Goal: Information Seeking & Learning: Learn about a topic

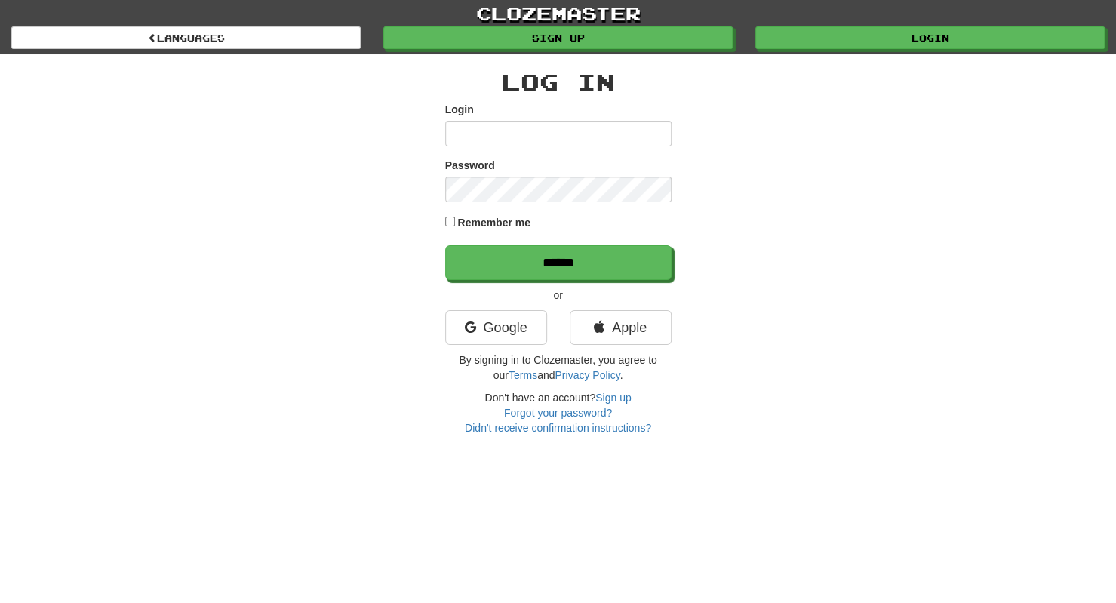
click at [546, 124] on input "Login" at bounding box center [558, 134] width 226 height 26
type input "**********"
click at [445, 245] on input "******" at bounding box center [558, 262] width 226 height 35
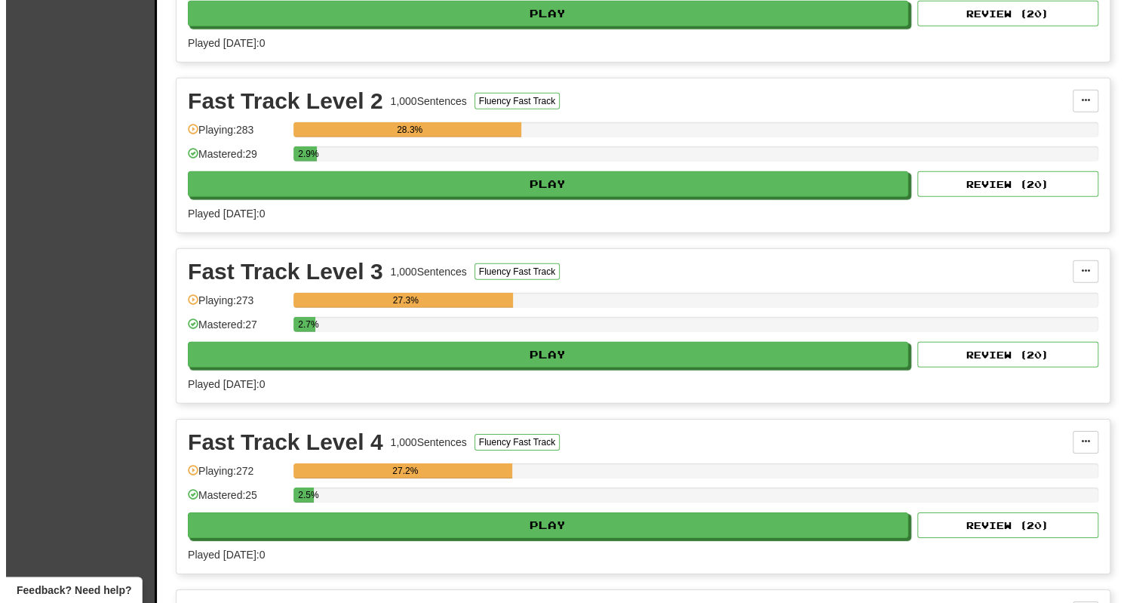
scroll to position [2517, 0]
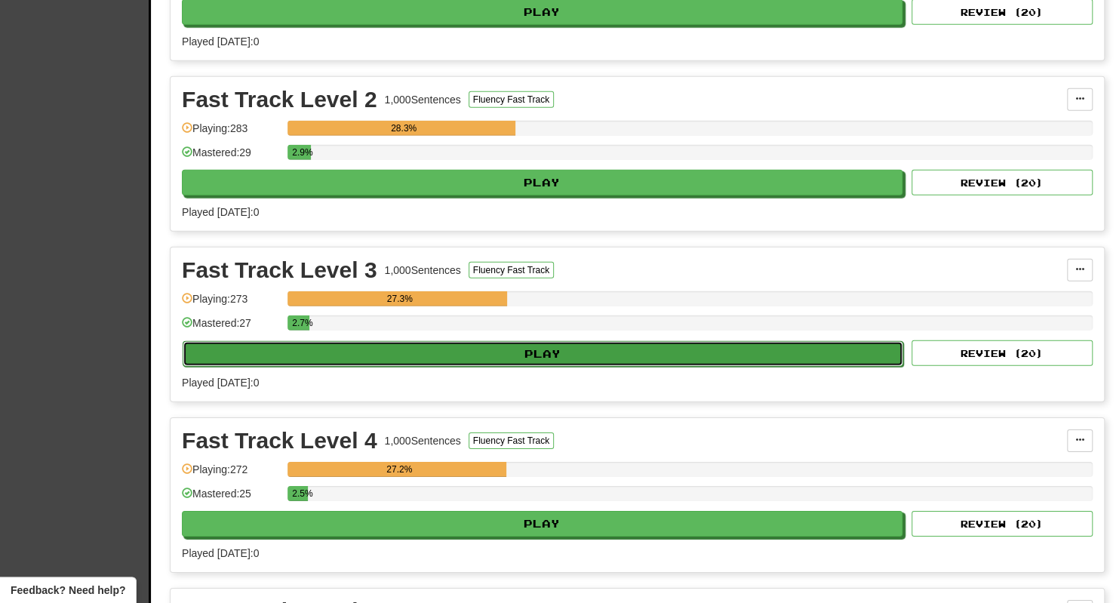
click at [556, 341] on button "Play" at bounding box center [543, 354] width 720 height 26
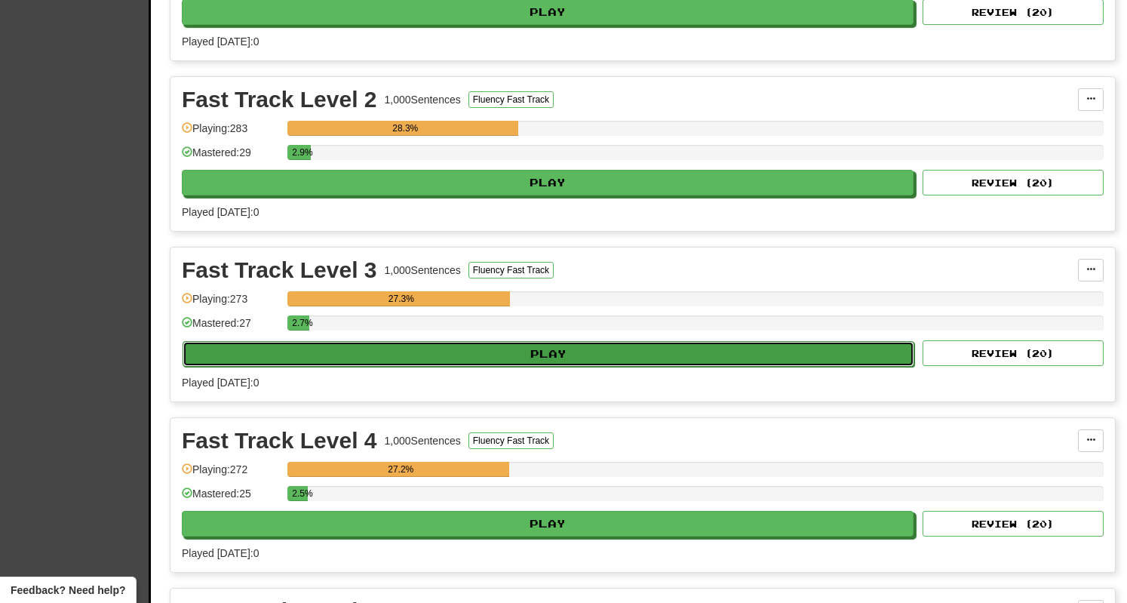
select select "**"
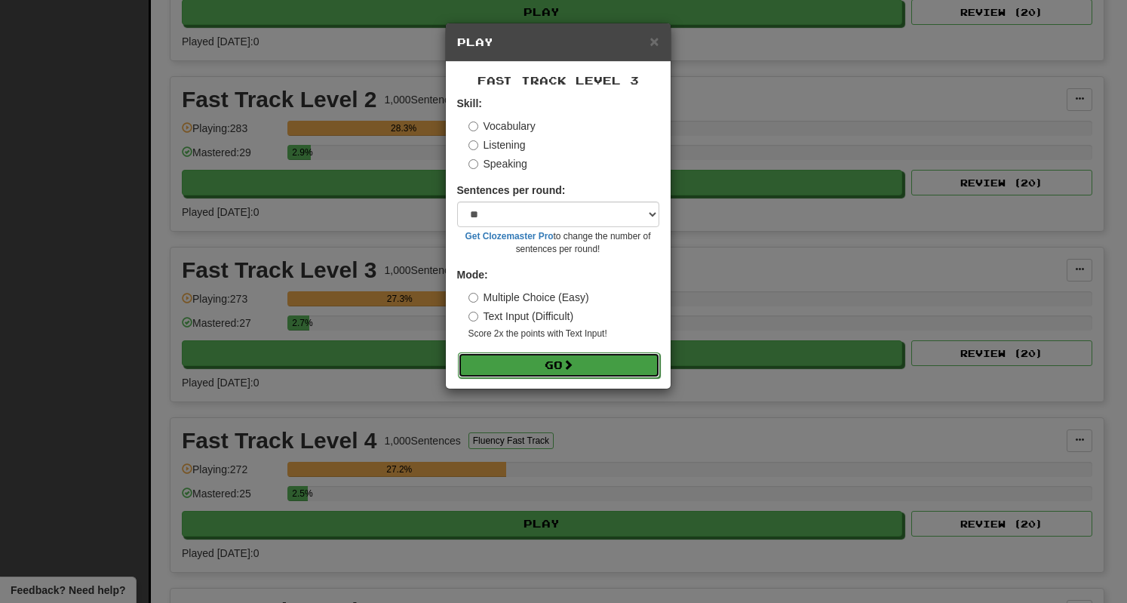
click at [580, 361] on button "Go" at bounding box center [559, 365] width 202 height 26
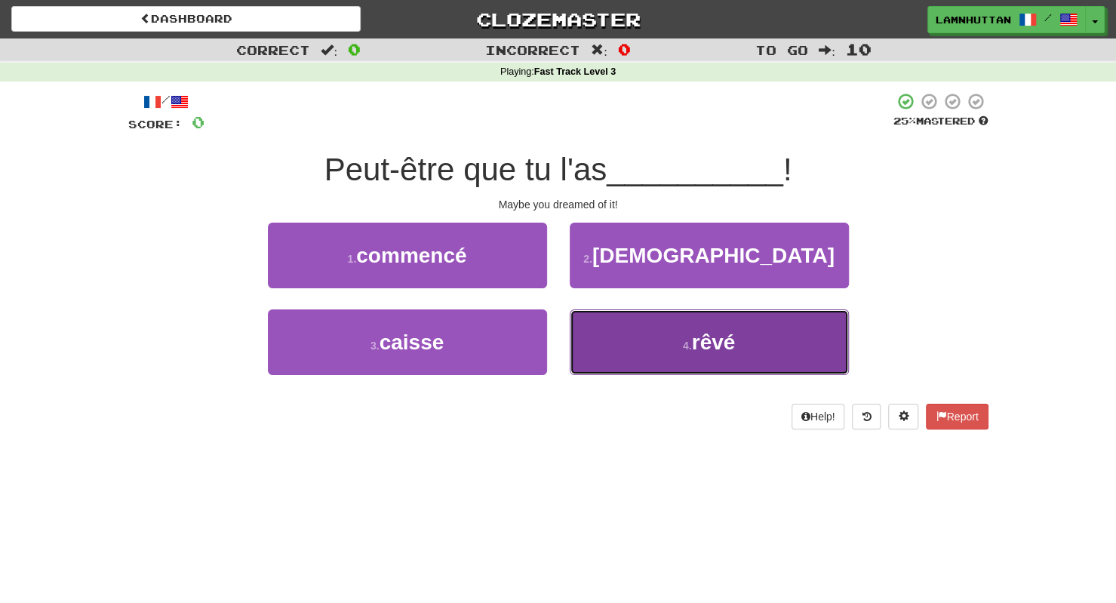
click at [682, 362] on button "4 . rêvé" at bounding box center [709, 342] width 279 height 66
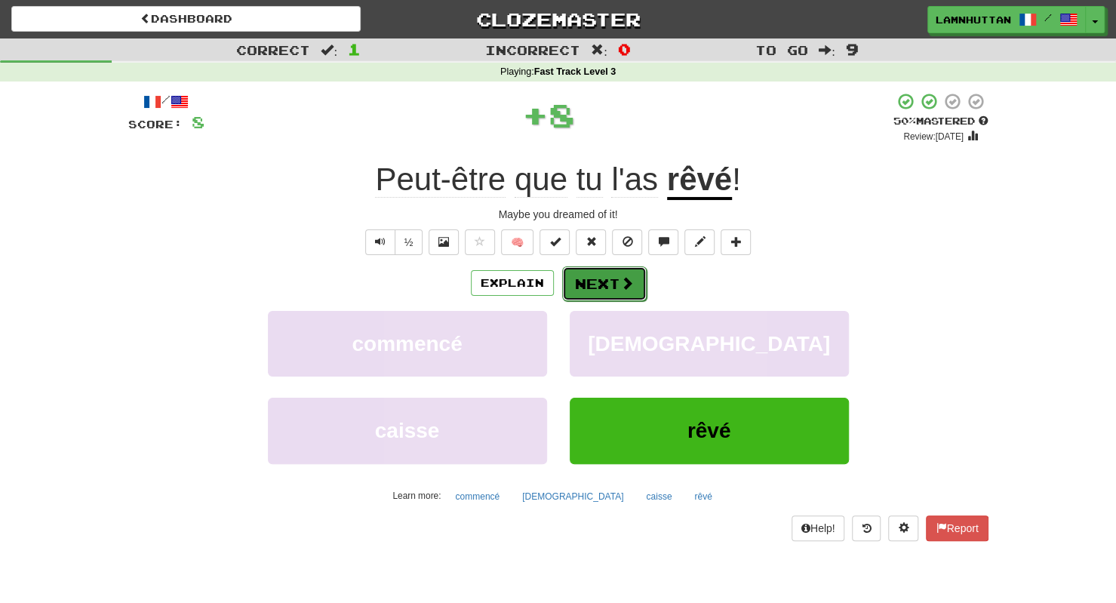
click at [614, 275] on button "Next" at bounding box center [604, 283] width 84 height 35
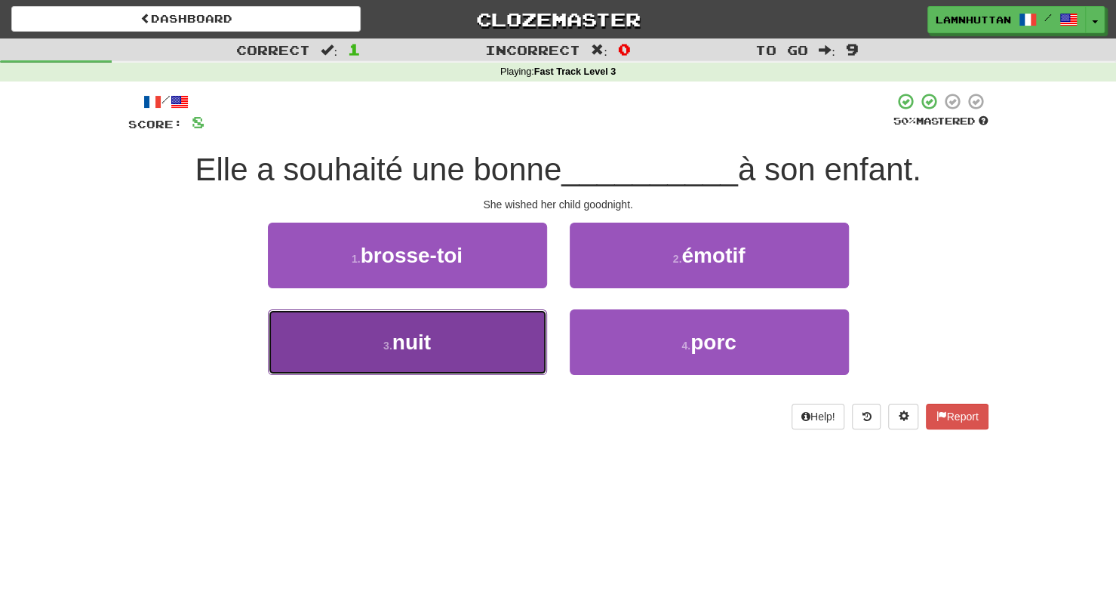
click at [541, 316] on button "3 . nuit" at bounding box center [407, 342] width 279 height 66
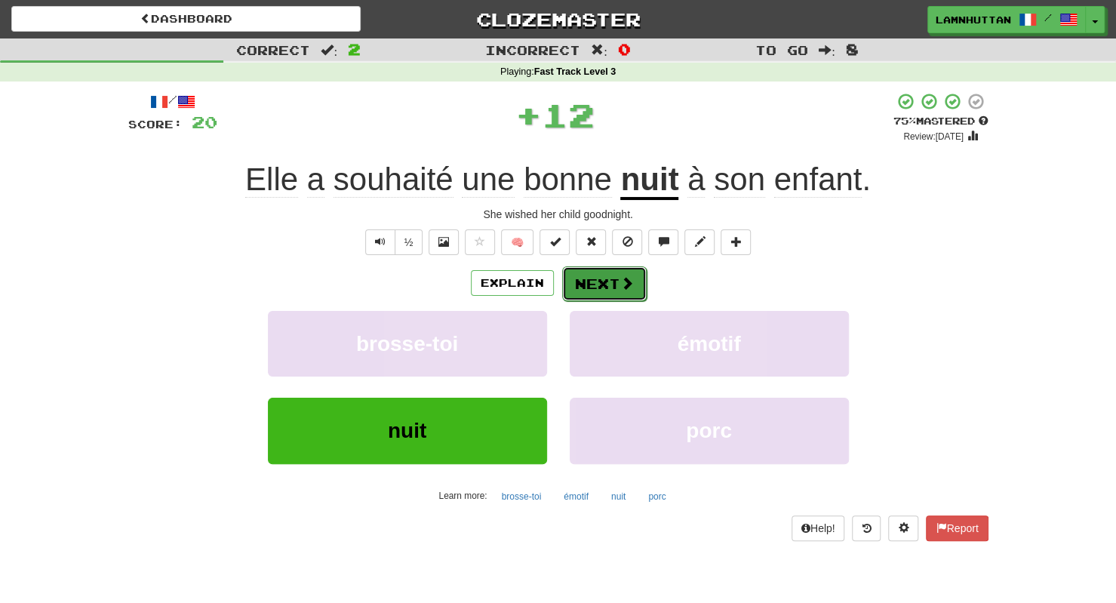
click at [593, 285] on button "Next" at bounding box center [604, 283] width 84 height 35
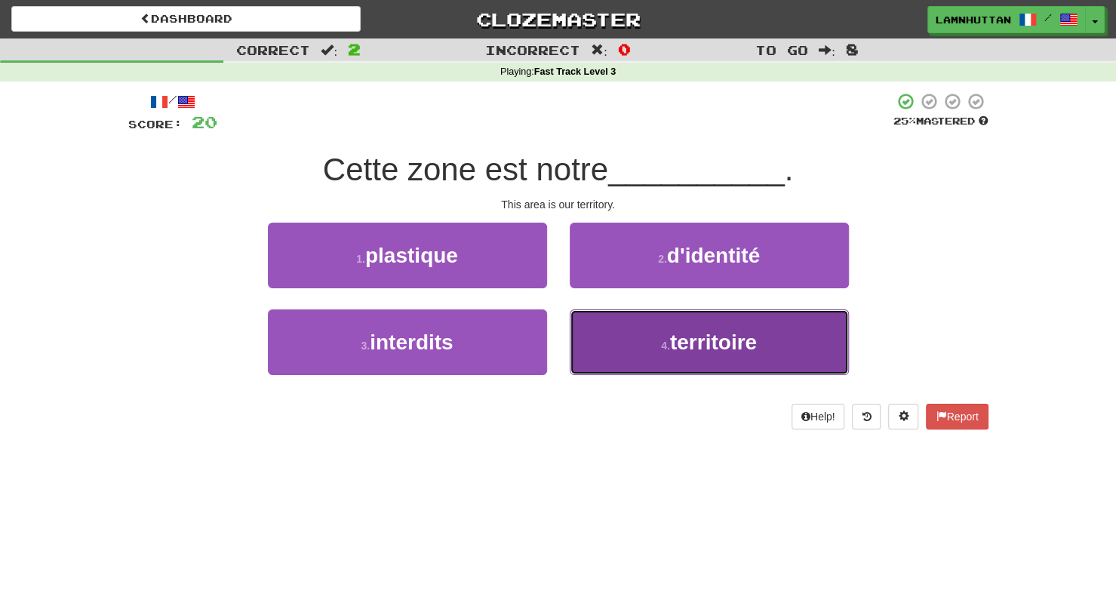
click at [644, 358] on button "4 . territoire" at bounding box center [709, 342] width 279 height 66
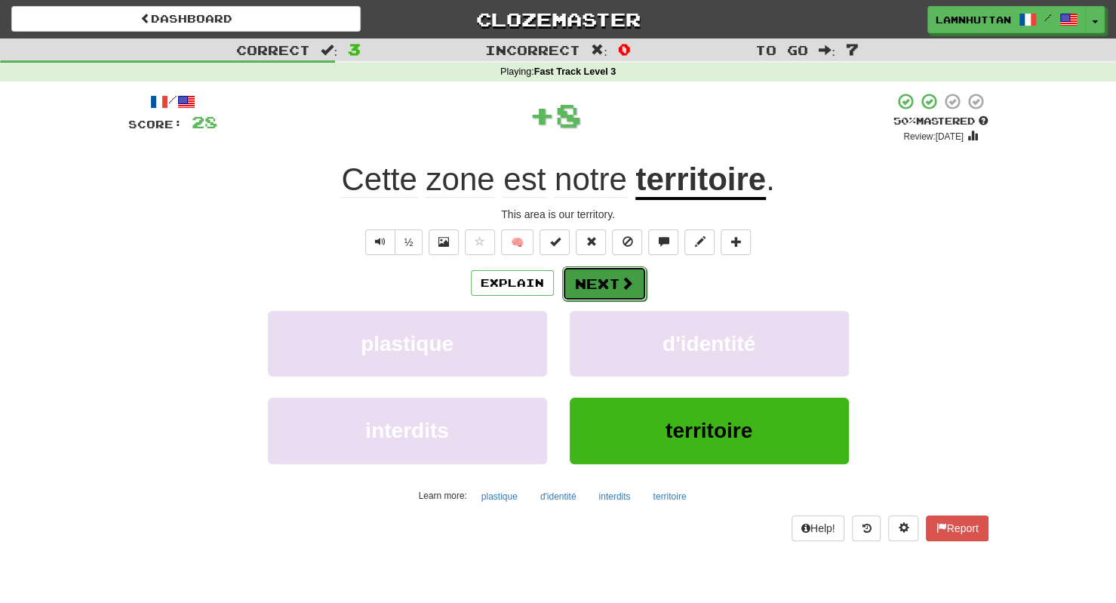
click at [611, 289] on button "Next" at bounding box center [604, 283] width 84 height 35
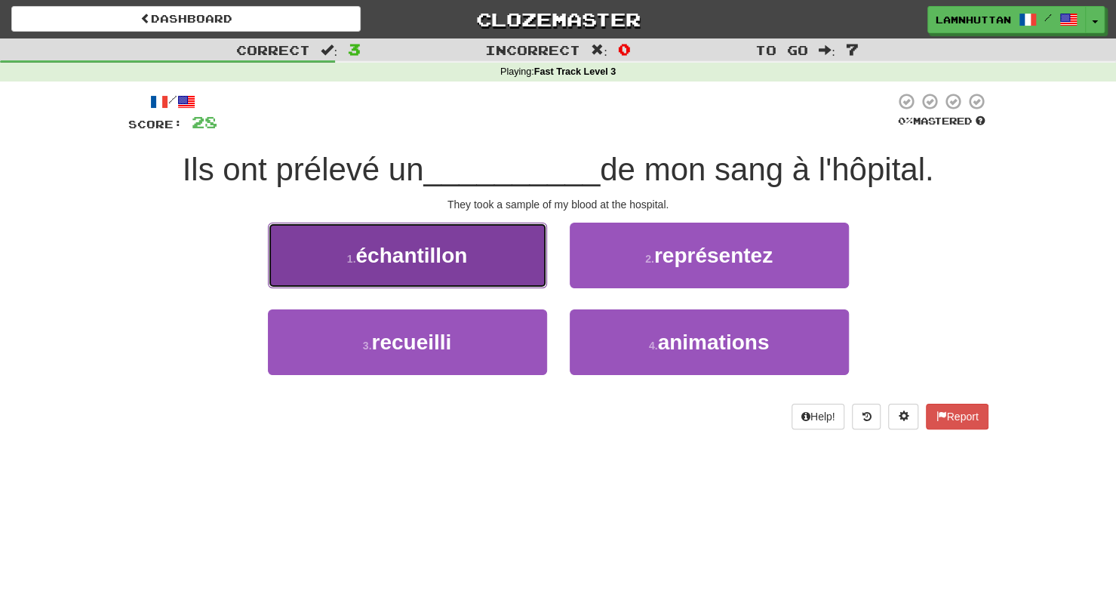
click at [516, 247] on button "1 . échantillon" at bounding box center [407, 256] width 279 height 66
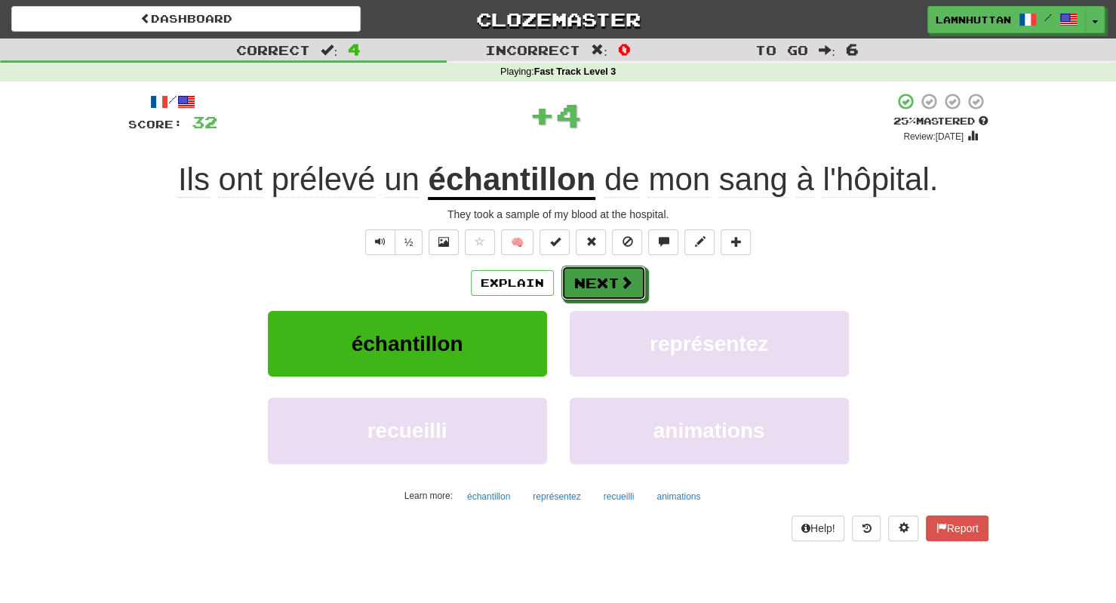
click at [594, 280] on button "Next" at bounding box center [603, 283] width 84 height 35
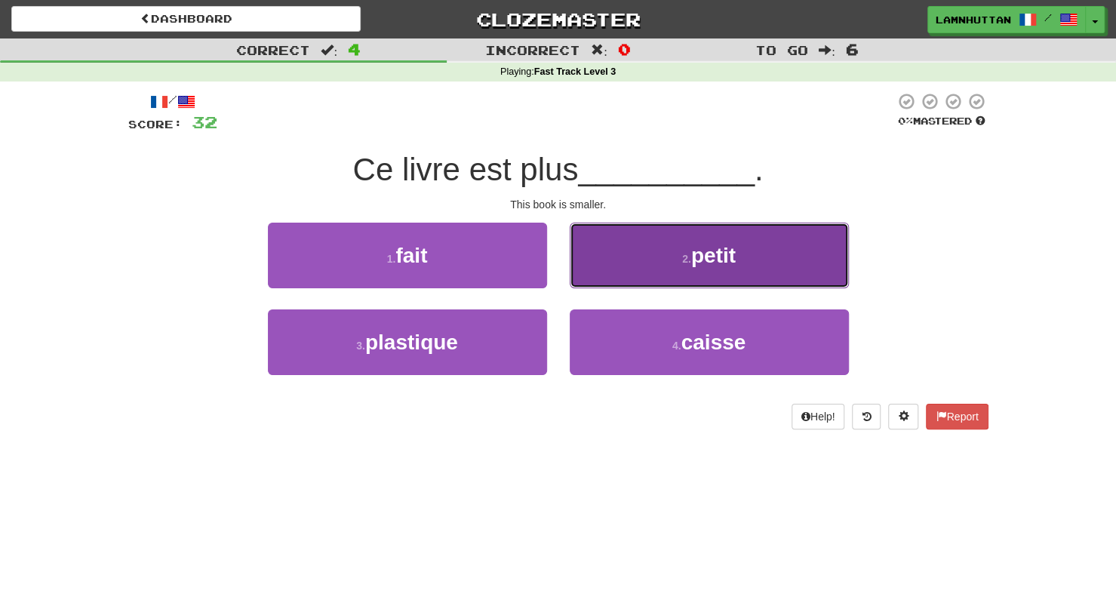
click at [646, 273] on button "2 . petit" at bounding box center [709, 256] width 279 height 66
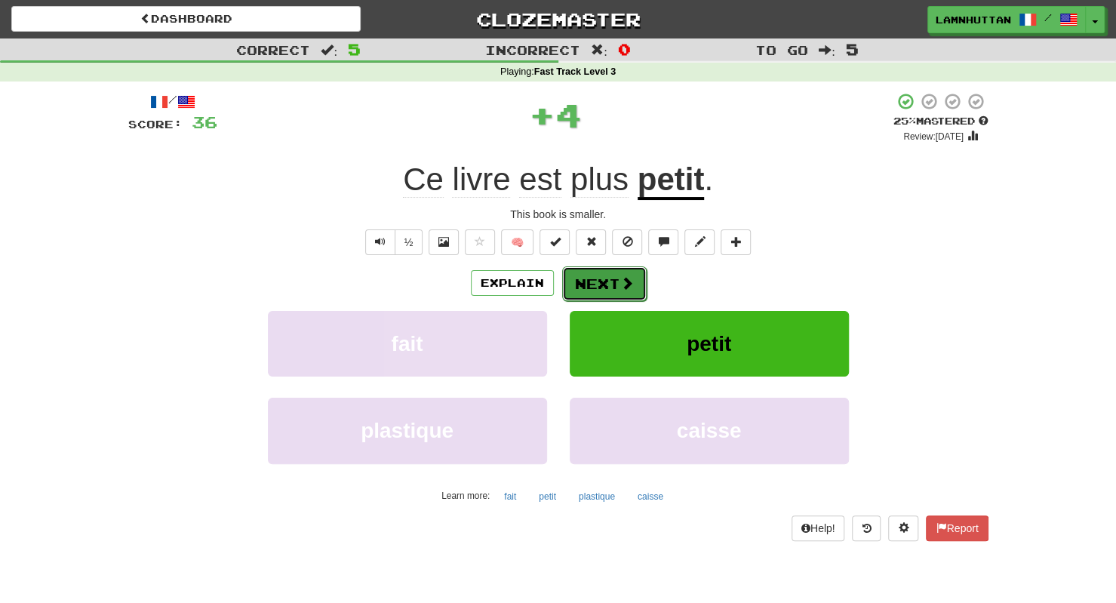
click at [593, 278] on button "Next" at bounding box center [604, 283] width 84 height 35
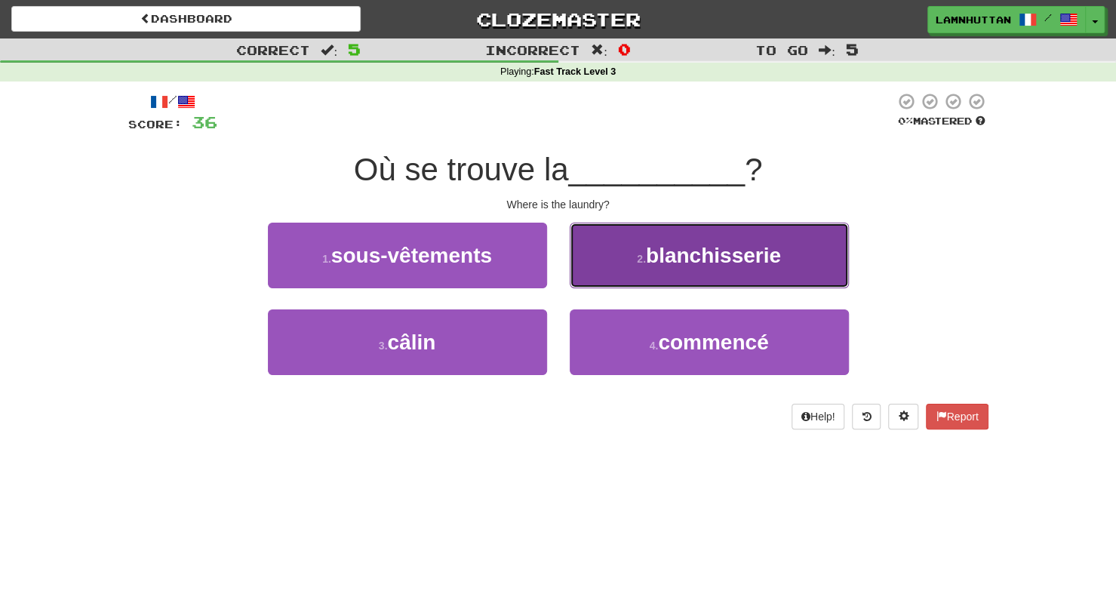
click at [631, 256] on button "2 . blanchisserie" at bounding box center [709, 256] width 279 height 66
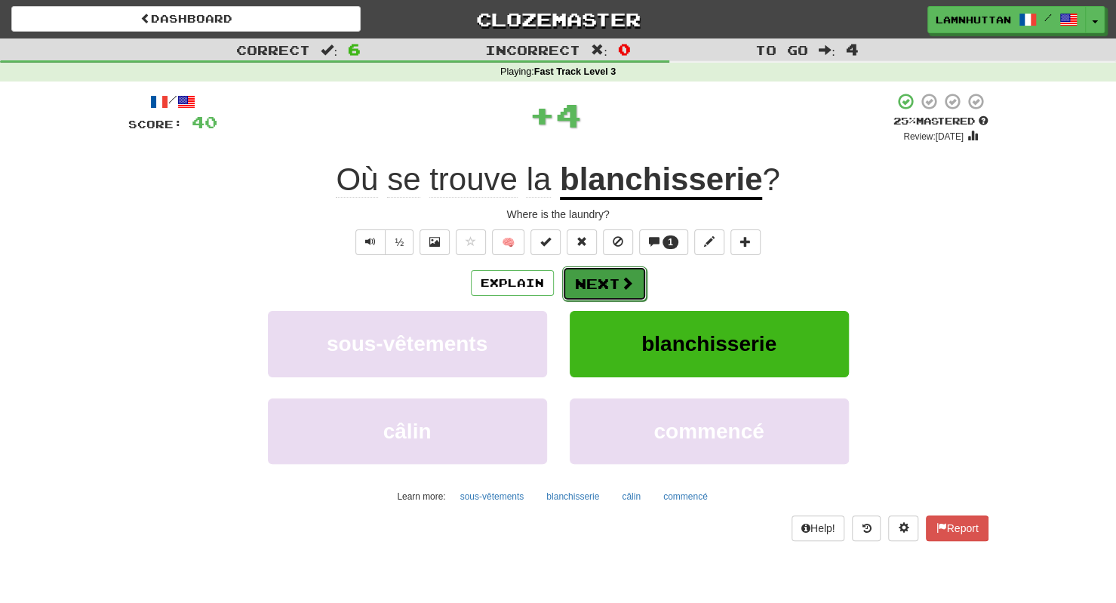
click at [587, 285] on button "Next" at bounding box center [604, 283] width 84 height 35
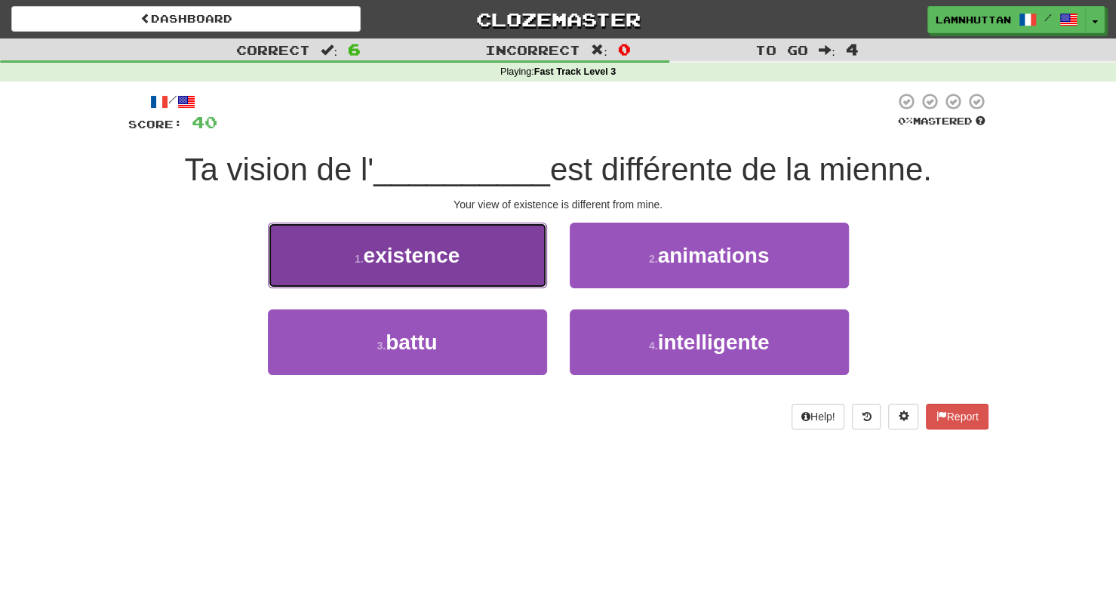
click at [518, 257] on button "1 . existence" at bounding box center [407, 256] width 279 height 66
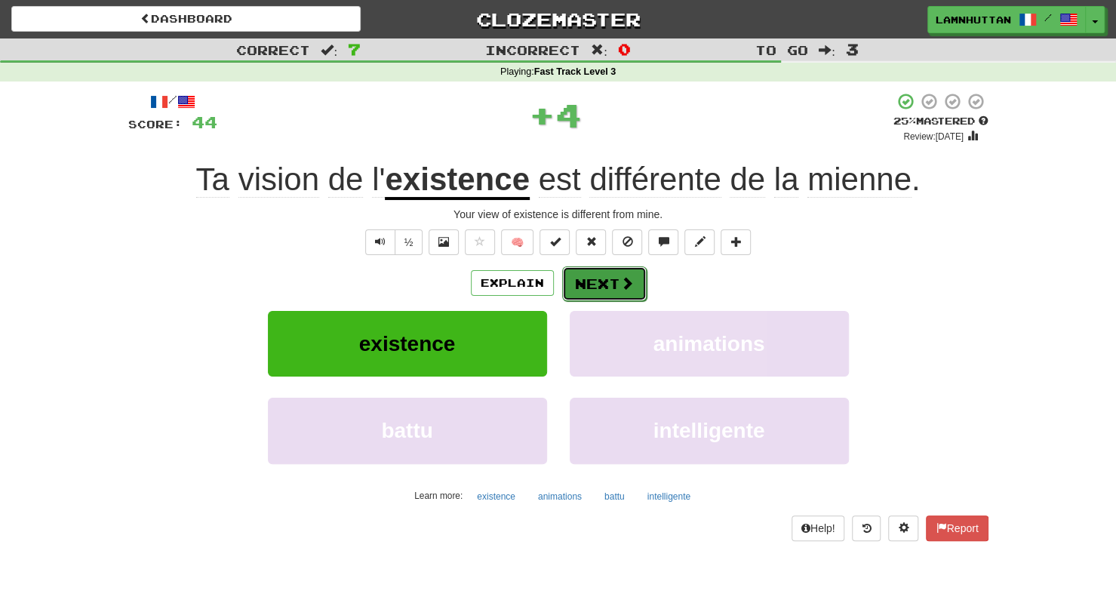
click at [580, 271] on button "Next" at bounding box center [604, 283] width 84 height 35
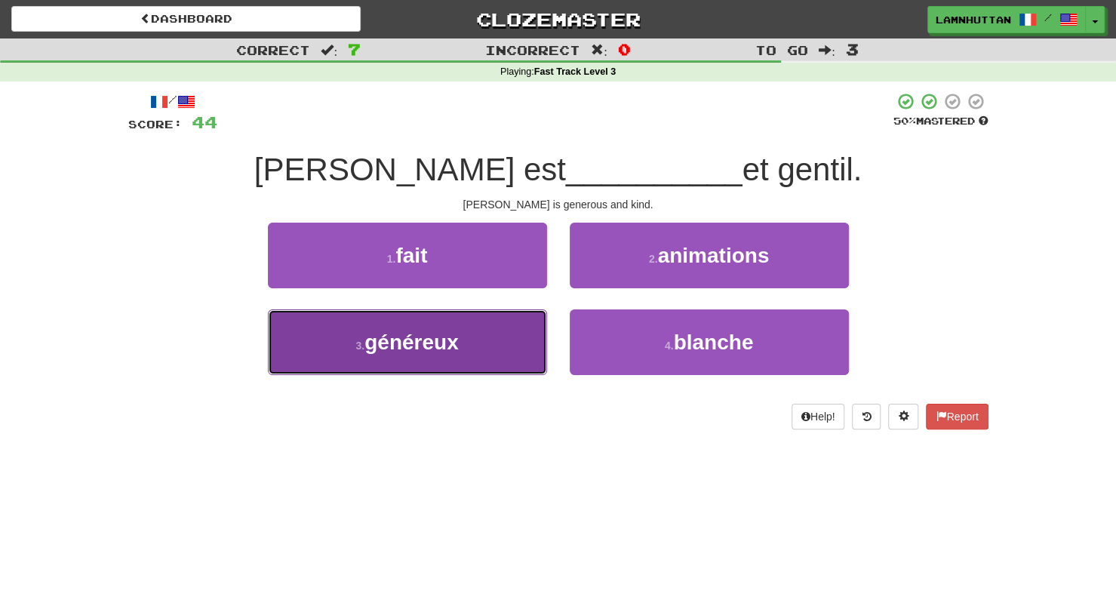
click at [522, 343] on button "3 . généreux" at bounding box center [407, 342] width 279 height 66
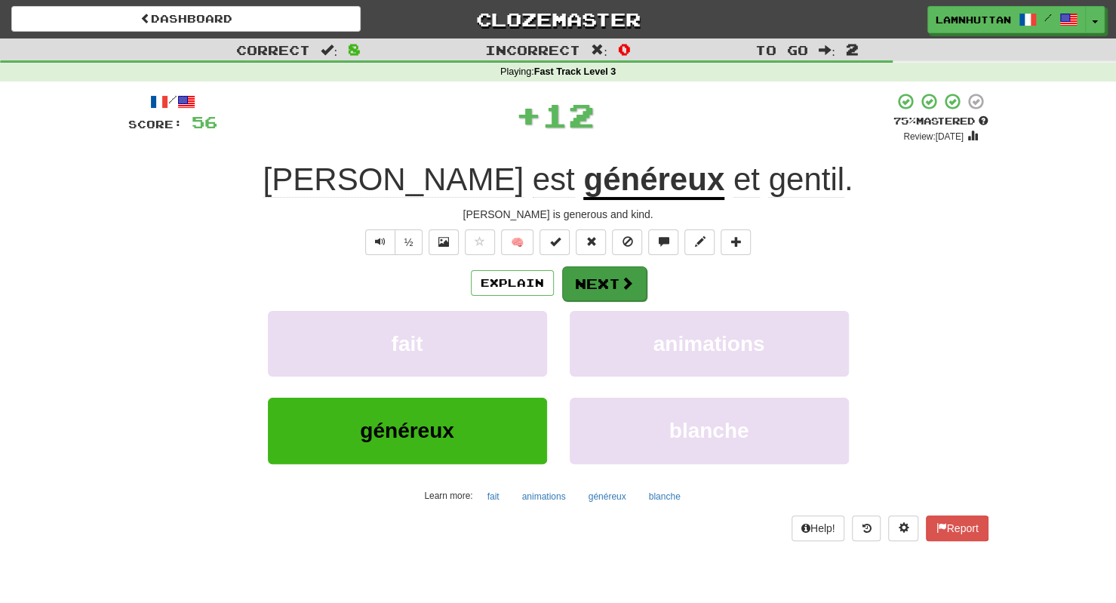
click at [611, 266] on div "Explain Next" at bounding box center [558, 283] width 860 height 35
click at [611, 278] on button "Next" at bounding box center [604, 283] width 84 height 35
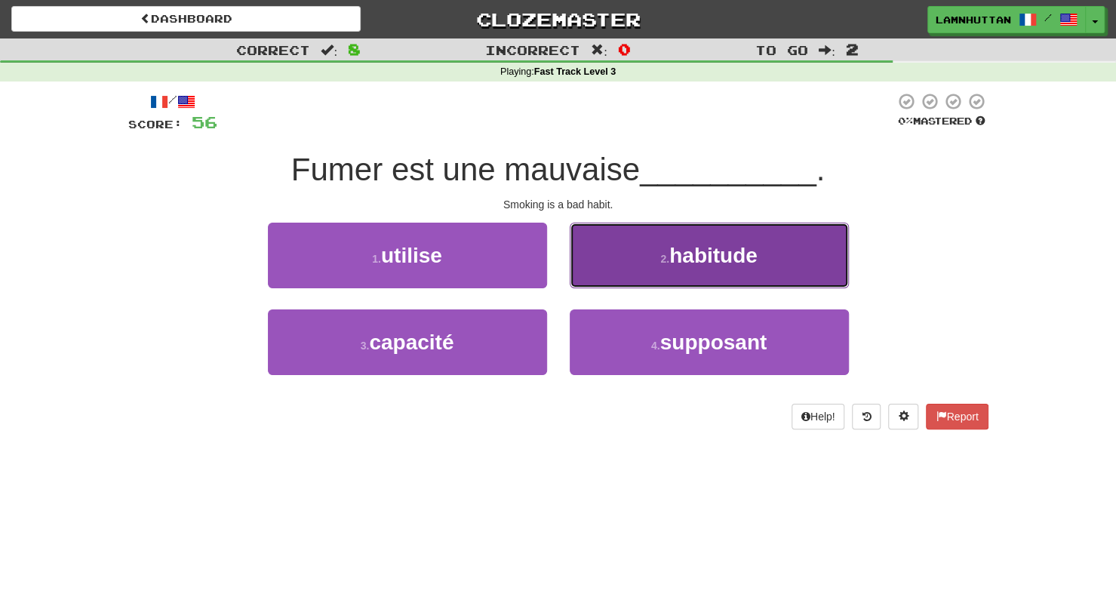
click at [632, 270] on button "2 . habitude" at bounding box center [709, 256] width 279 height 66
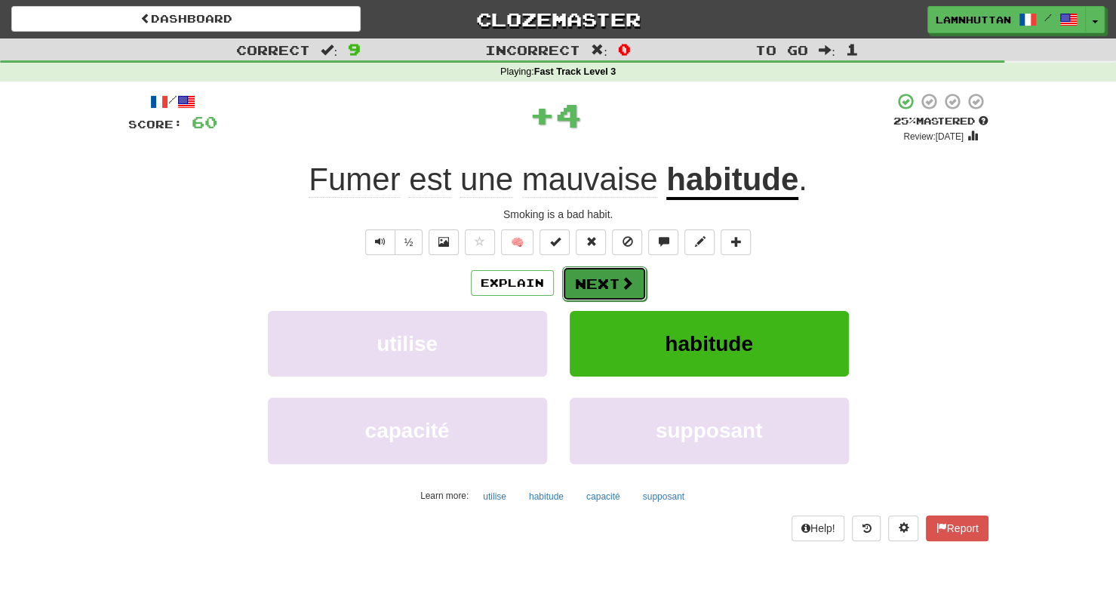
click at [614, 280] on button "Next" at bounding box center [604, 283] width 84 height 35
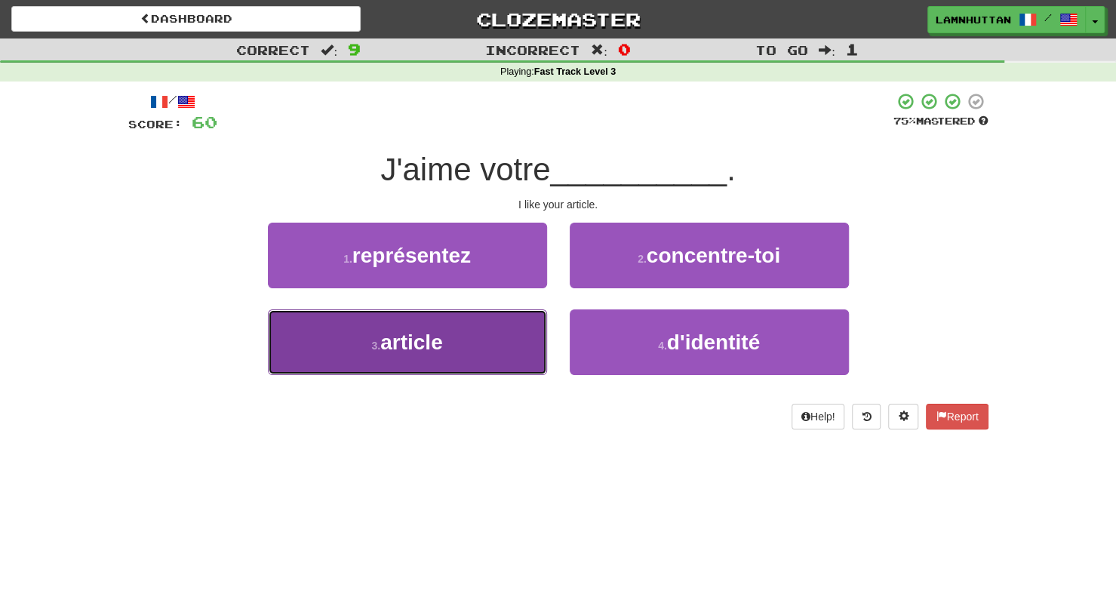
click at [507, 356] on button "3 . article" at bounding box center [407, 342] width 279 height 66
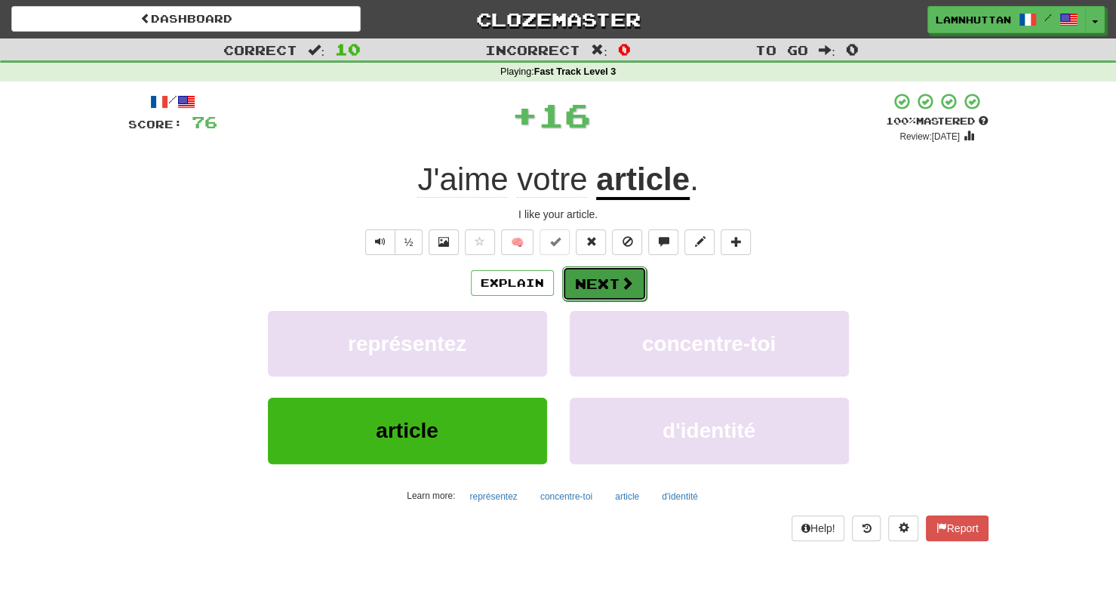
click at [606, 266] on button "Next" at bounding box center [604, 283] width 84 height 35
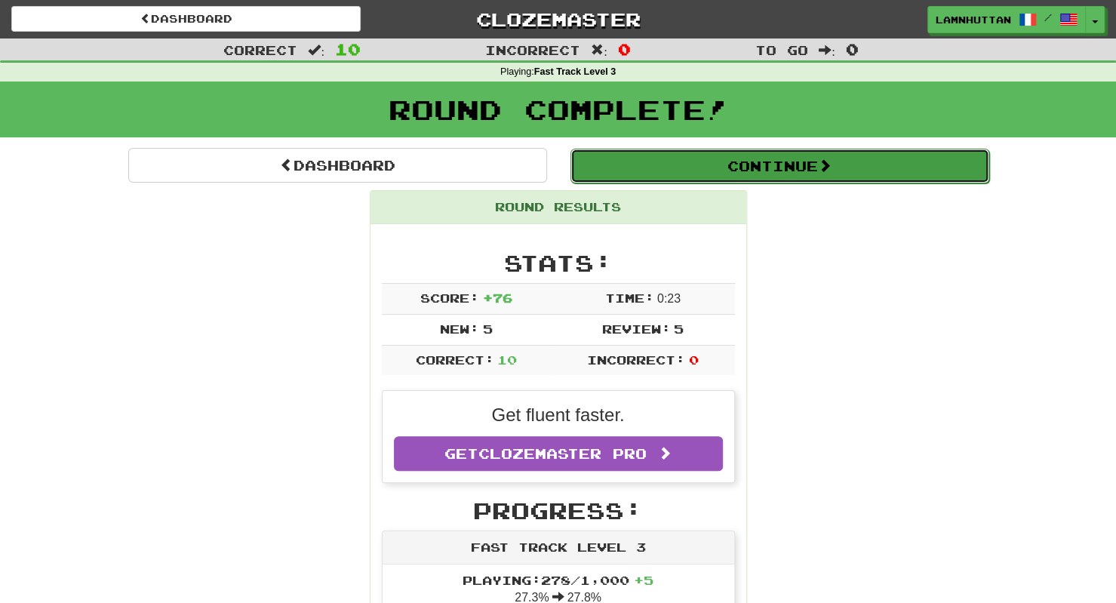
click at [670, 180] on button "Continue" at bounding box center [779, 166] width 419 height 35
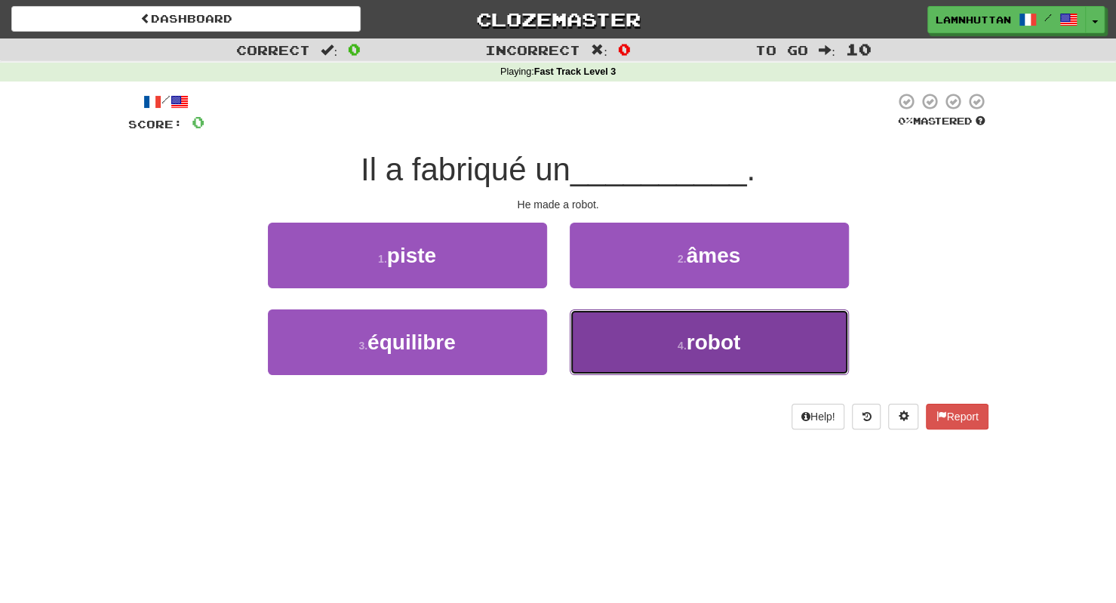
click at [679, 327] on button "4 . robot" at bounding box center [709, 342] width 279 height 66
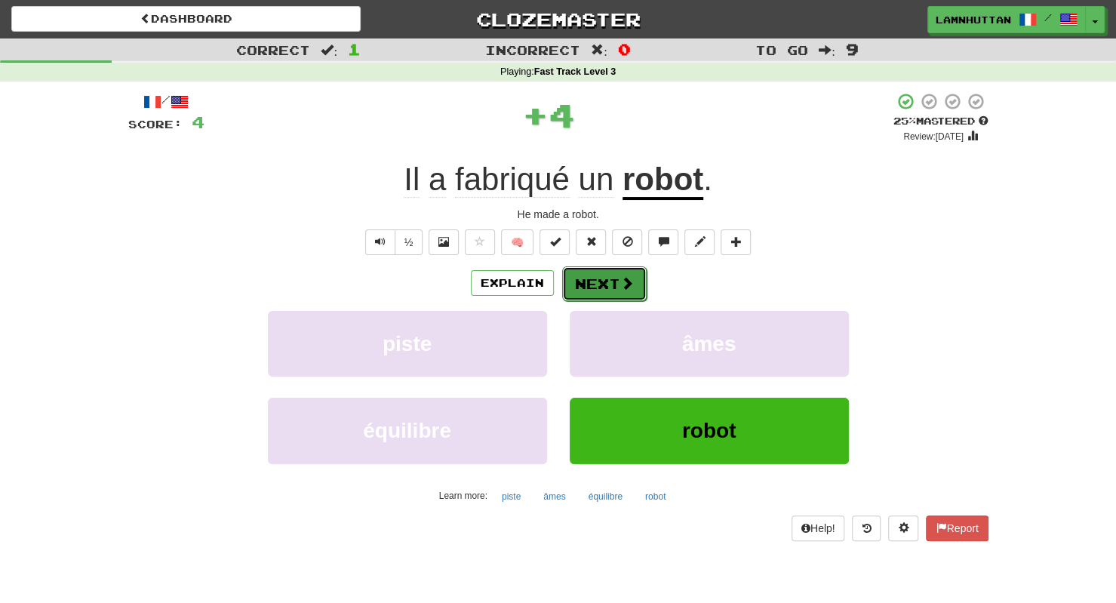
click at [621, 290] on span at bounding box center [627, 283] width 14 height 14
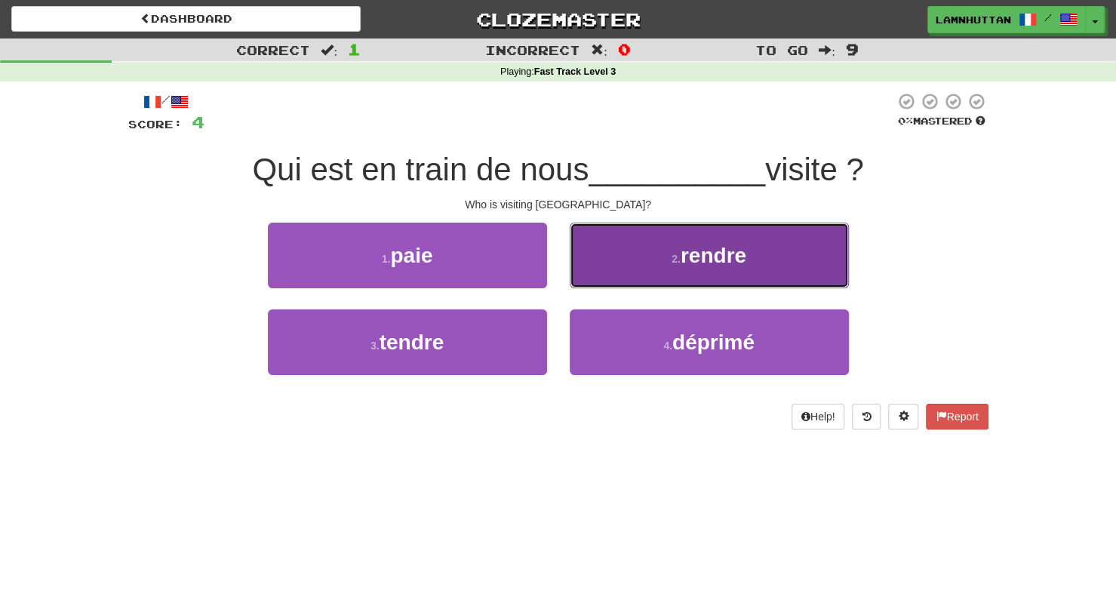
click at [675, 253] on small "2 ." at bounding box center [675, 259] width 9 height 12
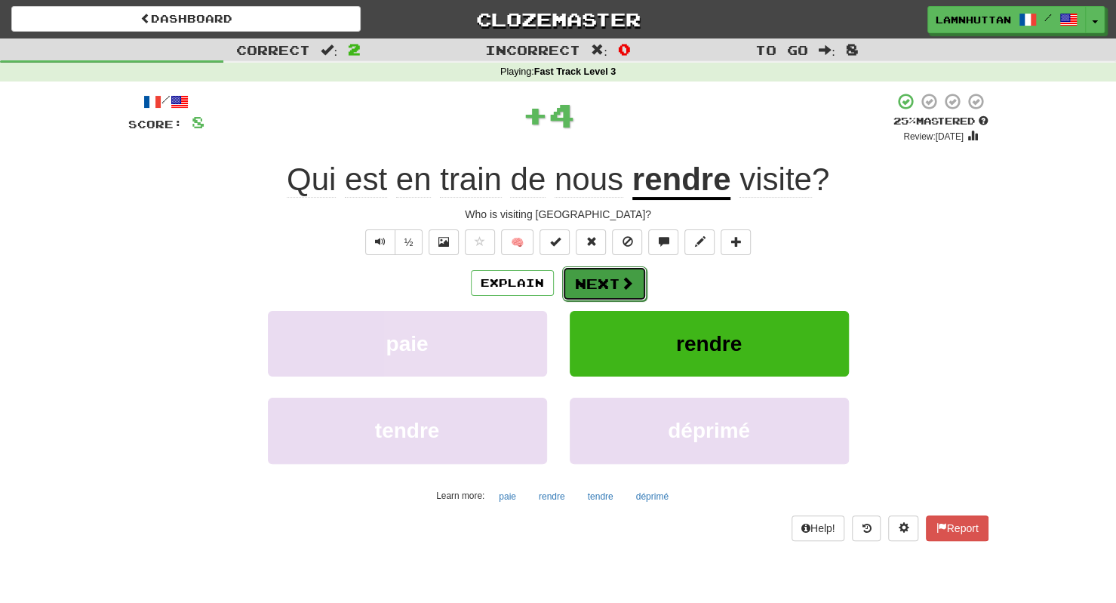
click at [623, 272] on button "Next" at bounding box center [604, 283] width 84 height 35
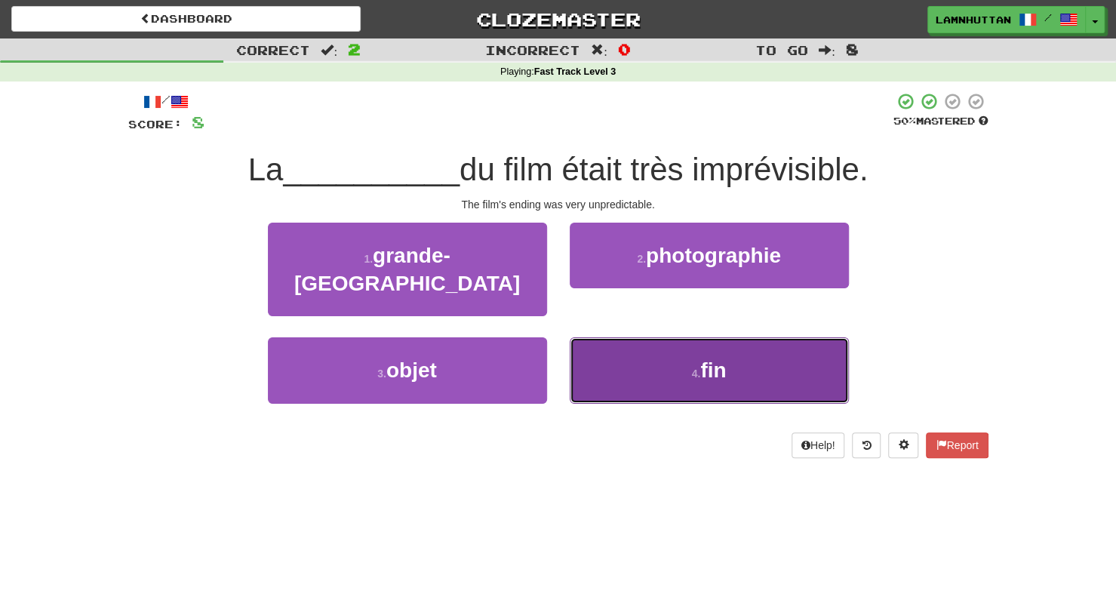
click at [623, 354] on button "4 . fin" at bounding box center [709, 370] width 279 height 66
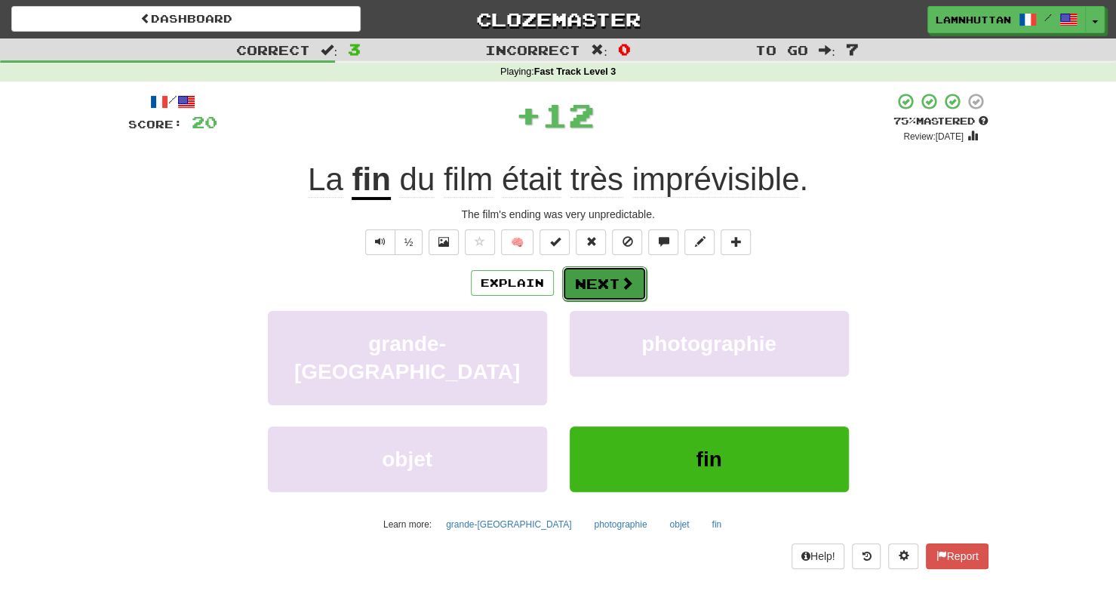
click at [593, 276] on button "Next" at bounding box center [604, 283] width 84 height 35
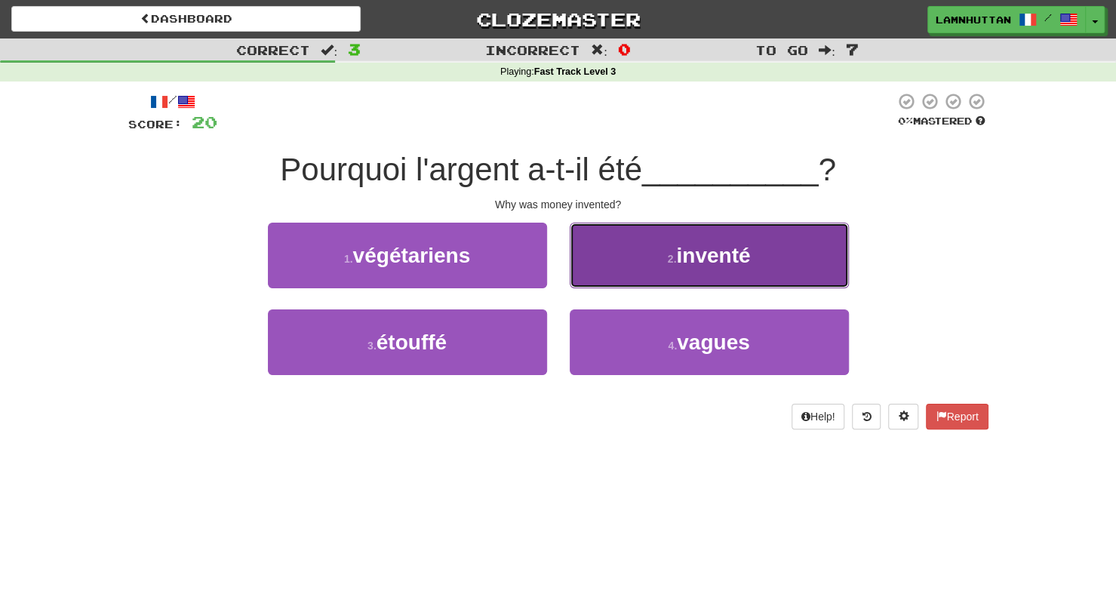
click at [688, 271] on button "2 . inventé" at bounding box center [709, 256] width 279 height 66
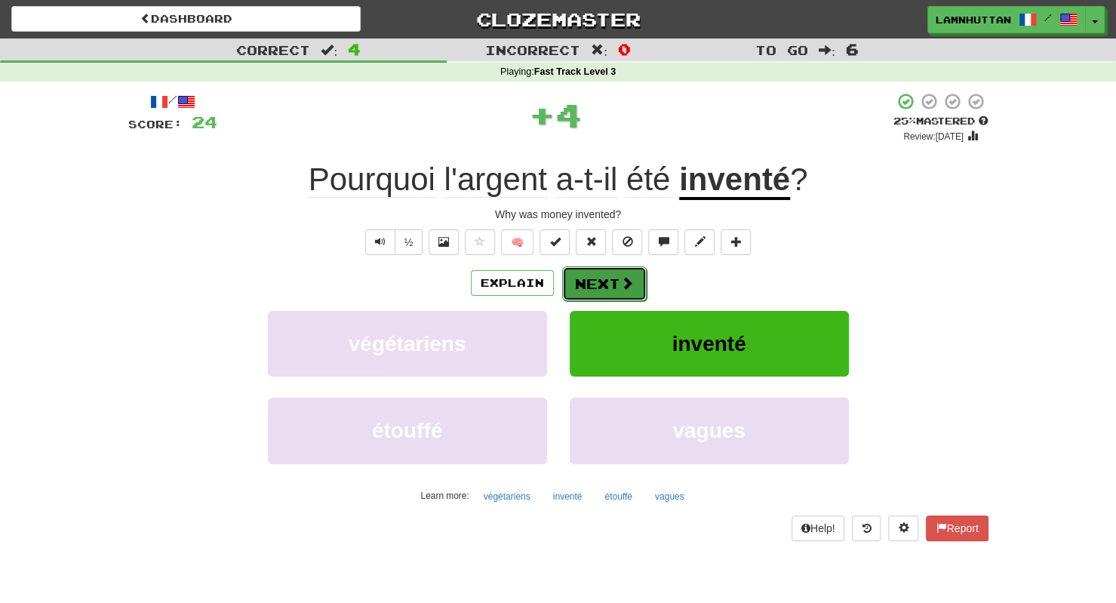
click at [616, 284] on button "Next" at bounding box center [604, 283] width 84 height 35
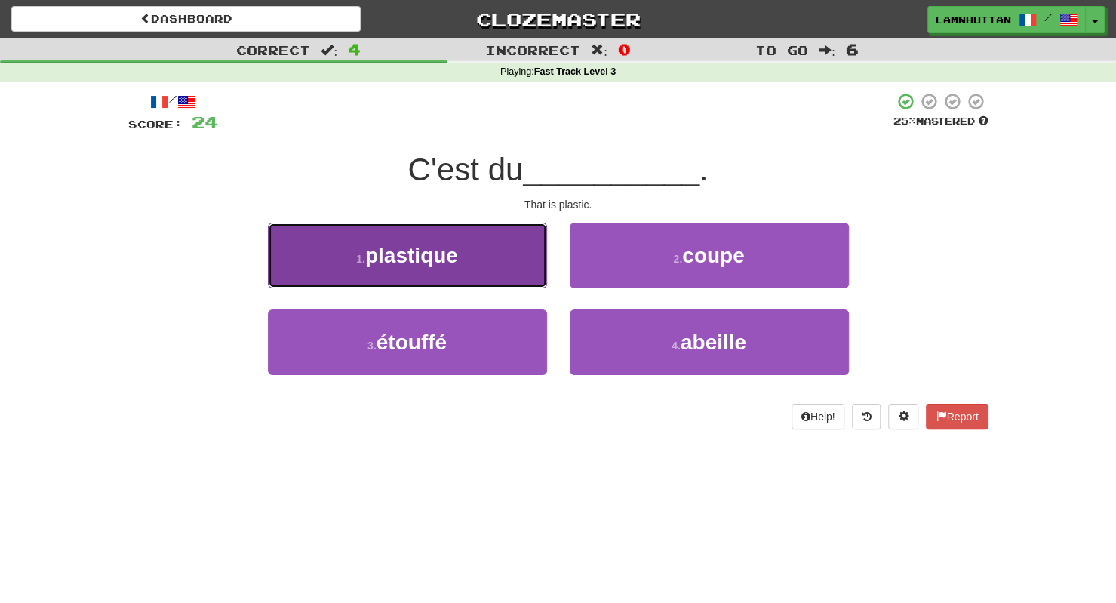
click at [522, 253] on button "1 . plastique" at bounding box center [407, 256] width 279 height 66
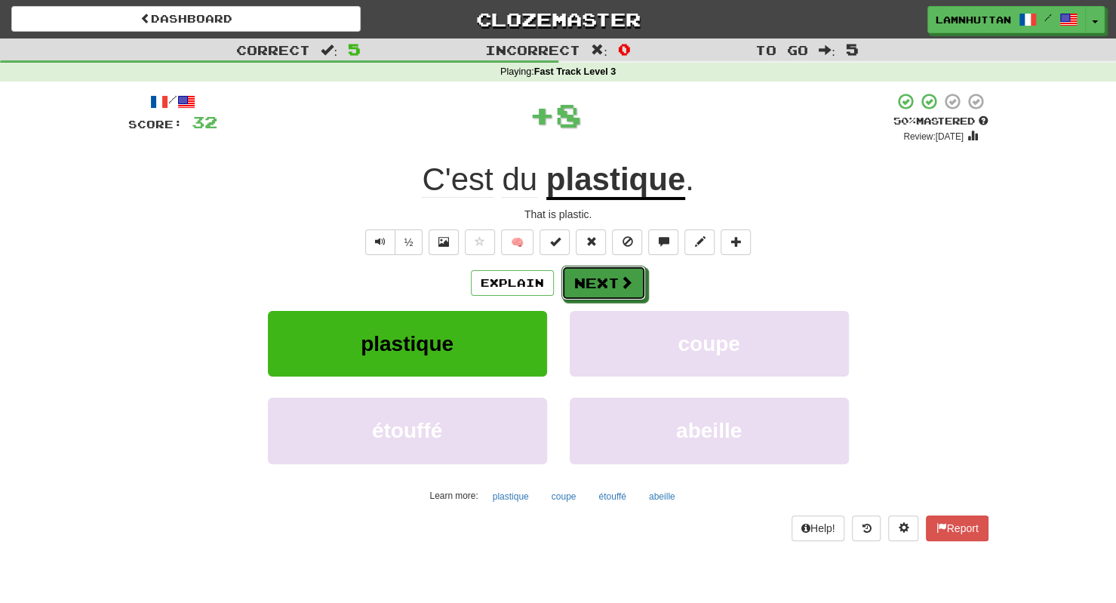
click at [593, 269] on button "Next" at bounding box center [603, 283] width 84 height 35
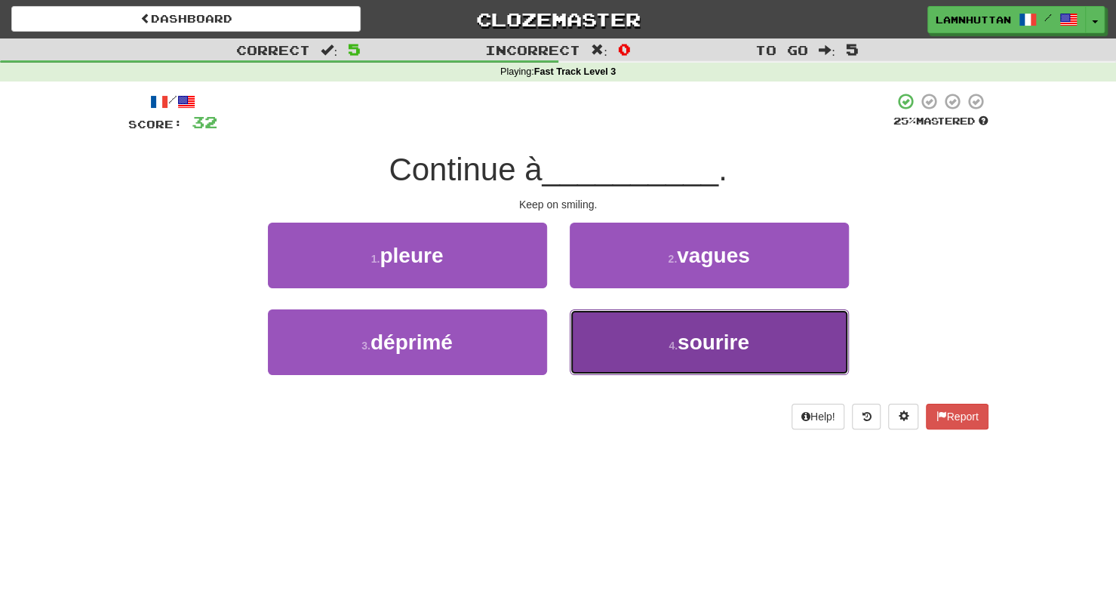
click at [649, 346] on button "4 . sourire" at bounding box center [709, 342] width 279 height 66
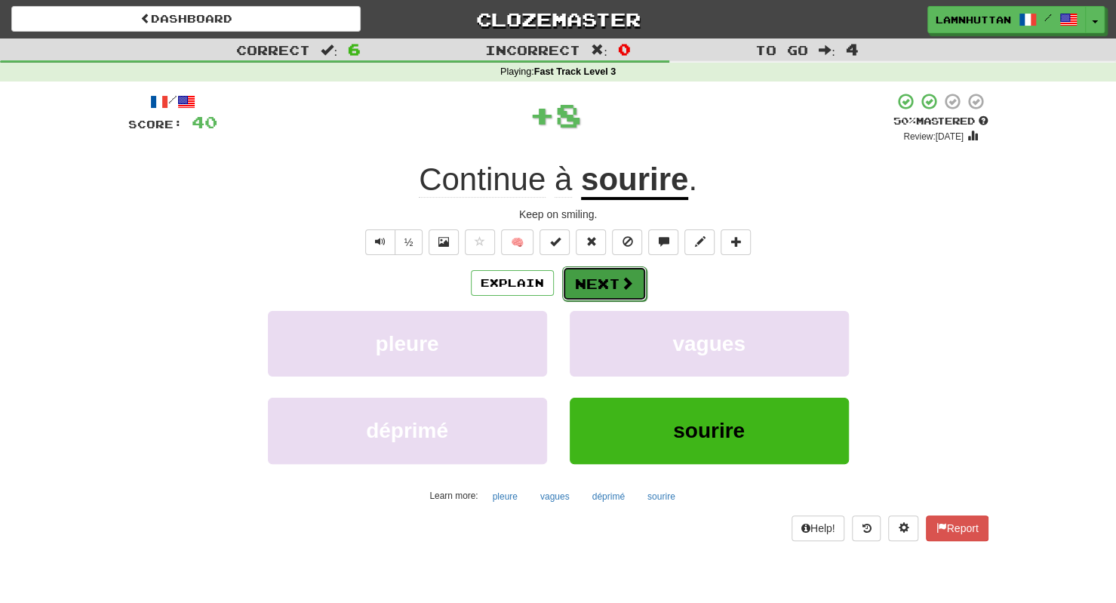
click at [619, 292] on button "Next" at bounding box center [604, 283] width 84 height 35
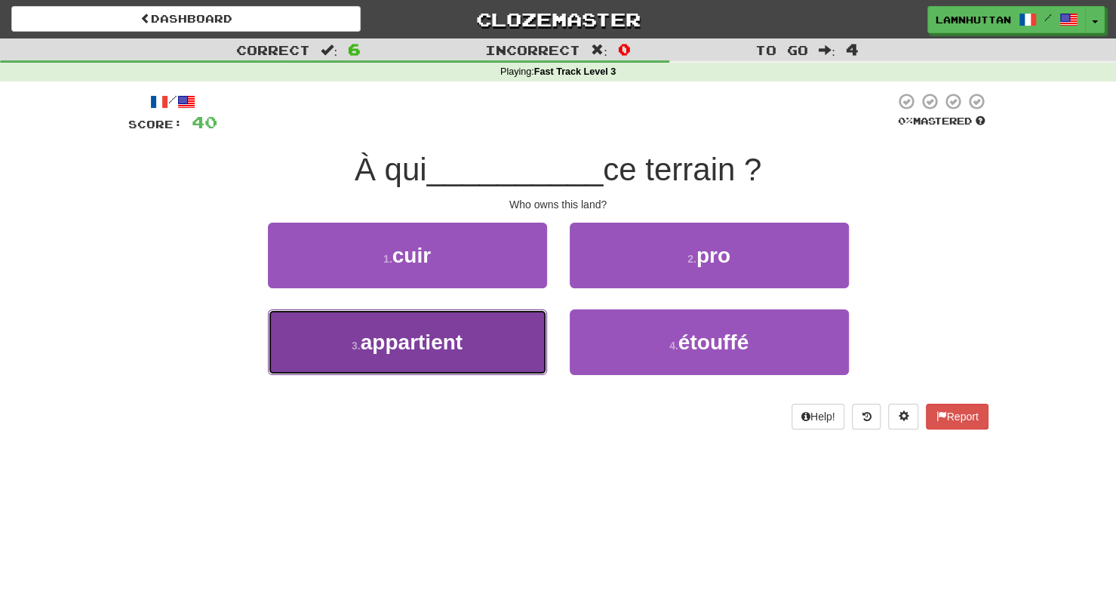
click at [491, 332] on button "3 . appartient" at bounding box center [407, 342] width 279 height 66
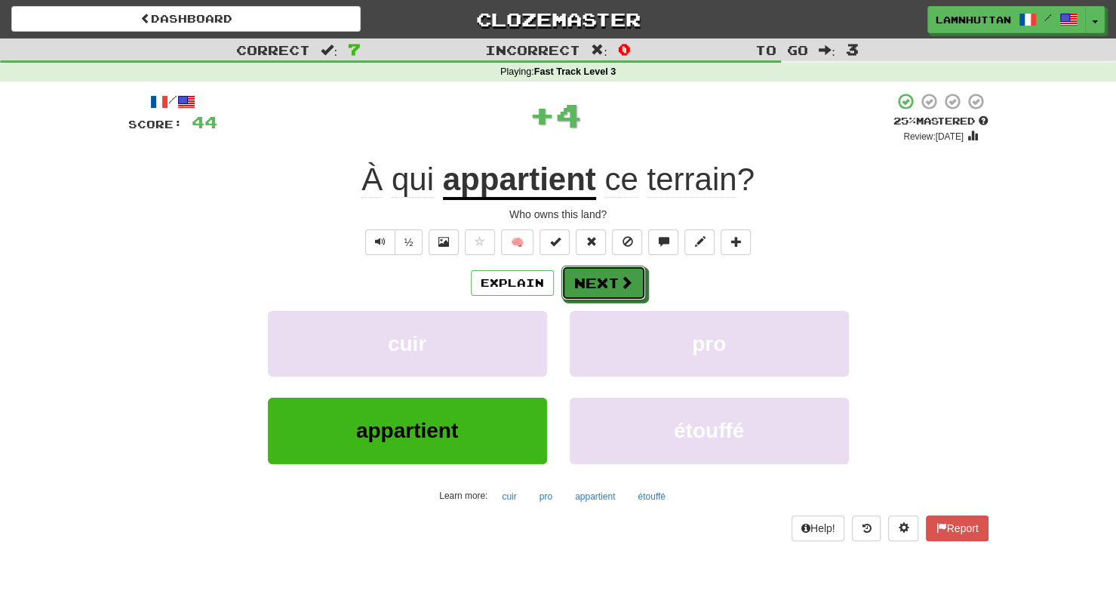
click at [590, 296] on button "Next" at bounding box center [603, 283] width 84 height 35
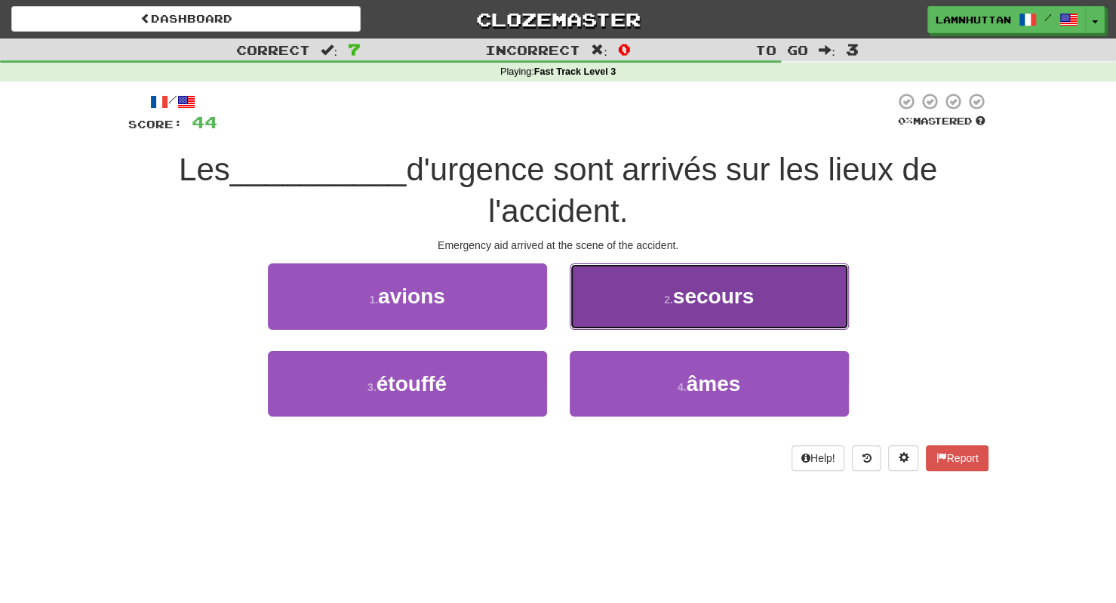
click at [649, 310] on button "2 . secours" at bounding box center [709, 296] width 279 height 66
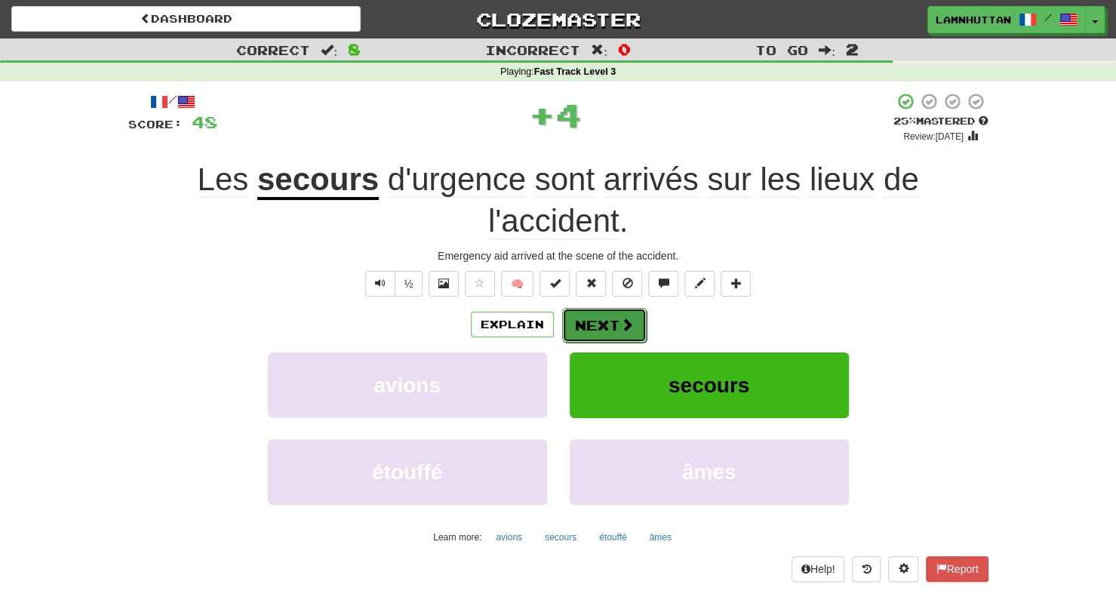
click at [627, 312] on button "Next" at bounding box center [604, 325] width 84 height 35
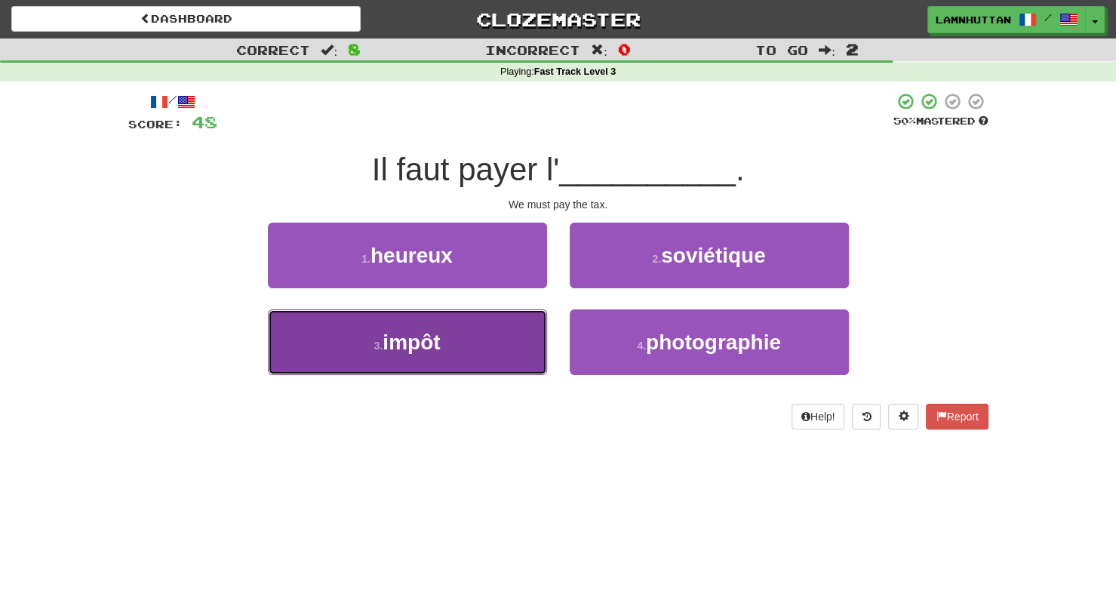
click at [514, 315] on button "3 . impôt" at bounding box center [407, 342] width 279 height 66
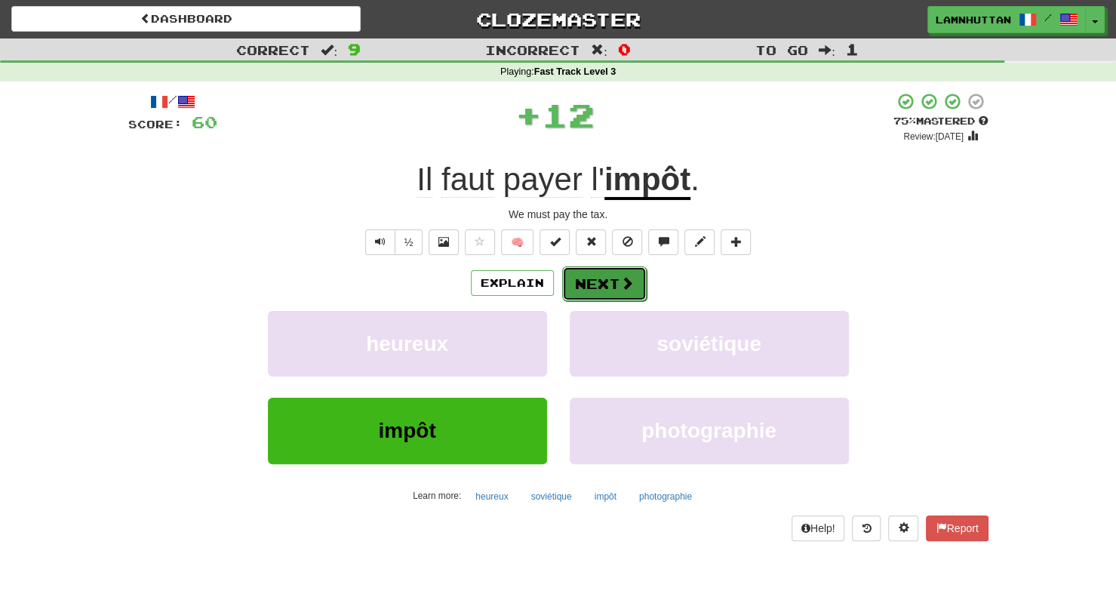
click at [570, 287] on button "Next" at bounding box center [604, 283] width 84 height 35
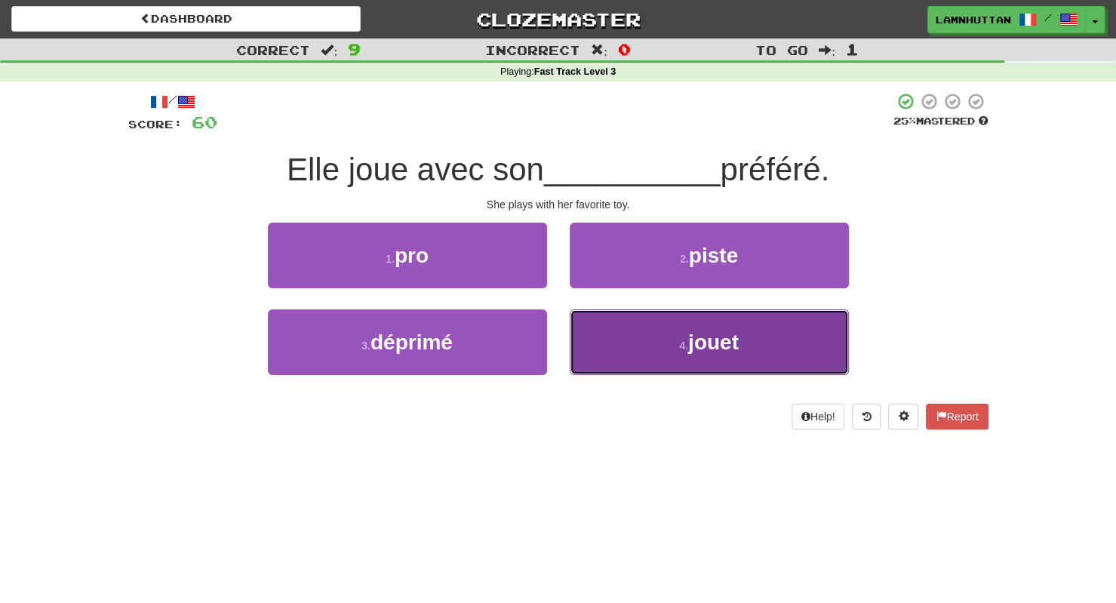
click at [640, 343] on button "4 . jouet" at bounding box center [709, 342] width 279 height 66
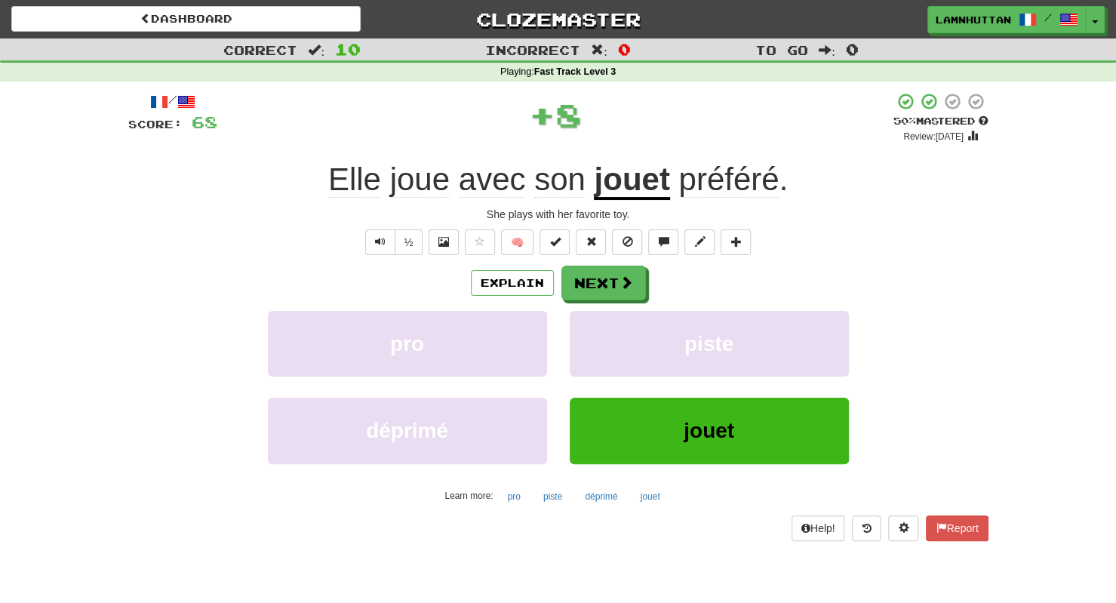
click at [625, 262] on div "/ Score: 68 + 8 50 % Mastered Review: 2025-10-25 Elle joue avec son jouet préfé…" at bounding box center [558, 316] width 860 height 448
click at [625, 276] on span at bounding box center [627, 283] width 14 height 14
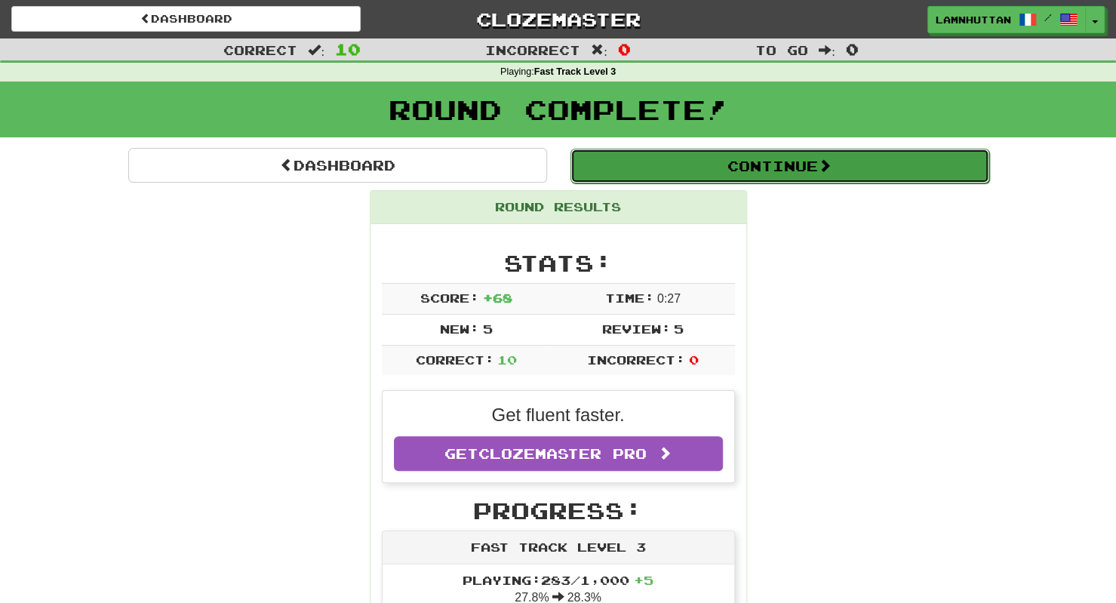
click at [692, 172] on button "Continue" at bounding box center [779, 166] width 419 height 35
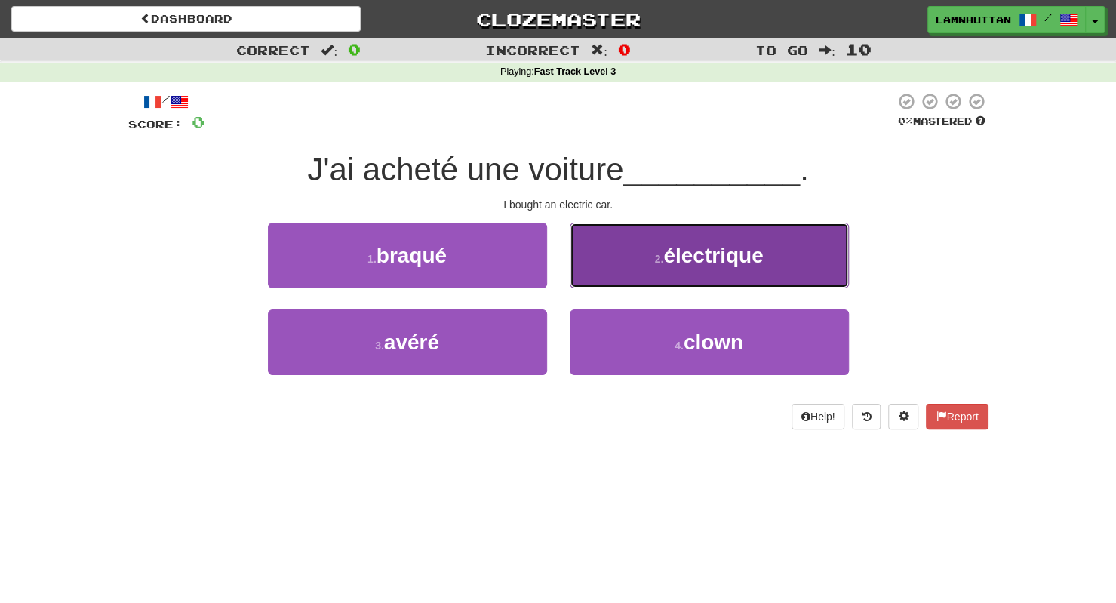
click at [730, 280] on button "2 . électrique" at bounding box center [709, 256] width 279 height 66
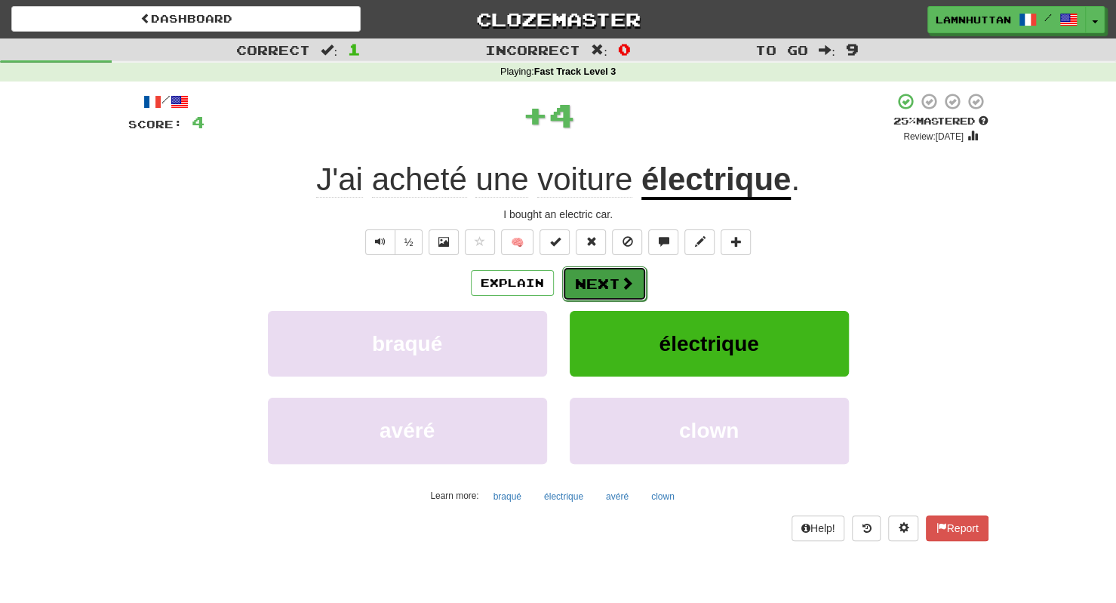
click at [637, 282] on button "Next" at bounding box center [604, 283] width 84 height 35
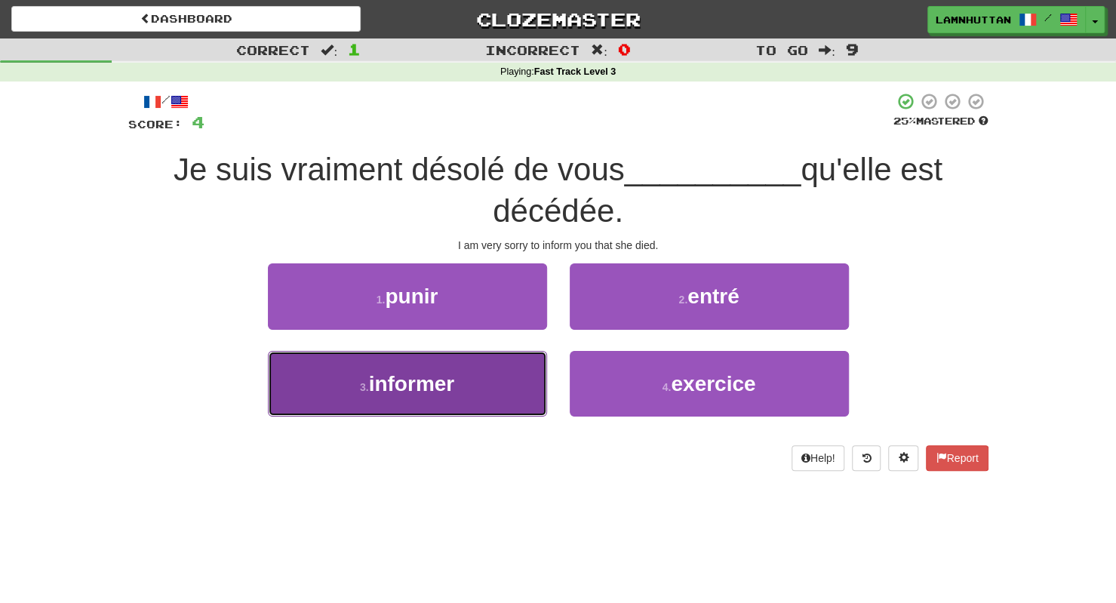
click at [524, 375] on button "3 . informer" at bounding box center [407, 384] width 279 height 66
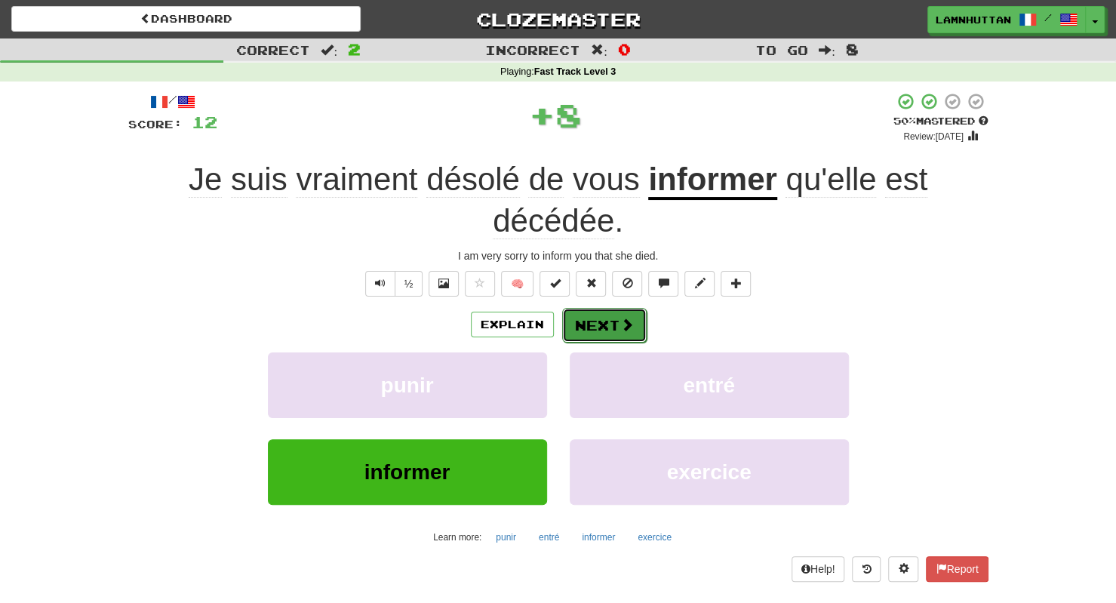
click at [599, 324] on button "Next" at bounding box center [604, 325] width 84 height 35
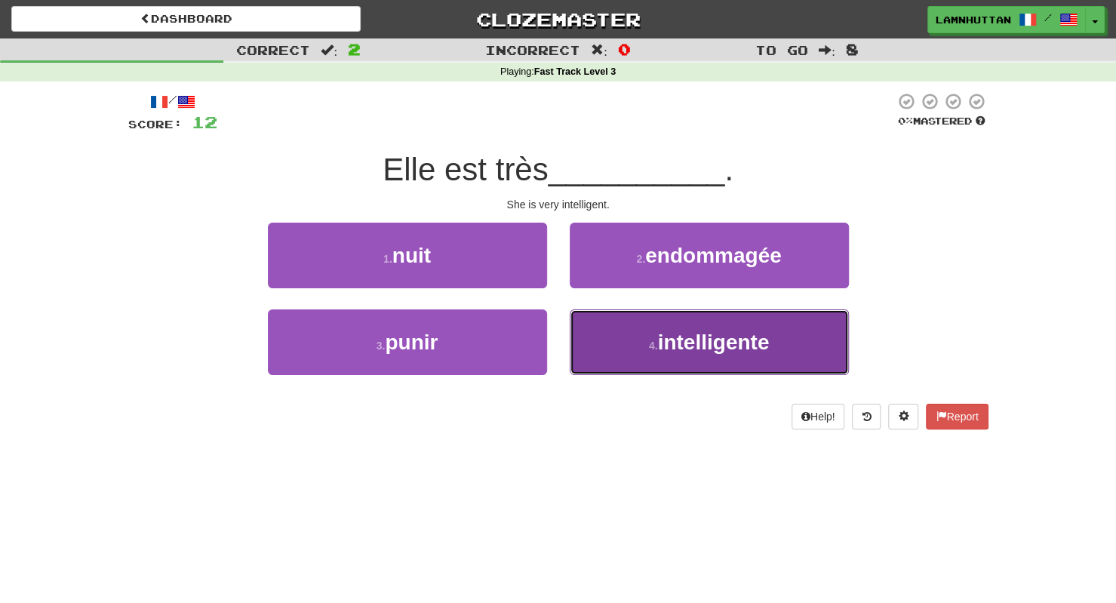
click at [664, 340] on span "intelligente" at bounding box center [713, 341] width 112 height 23
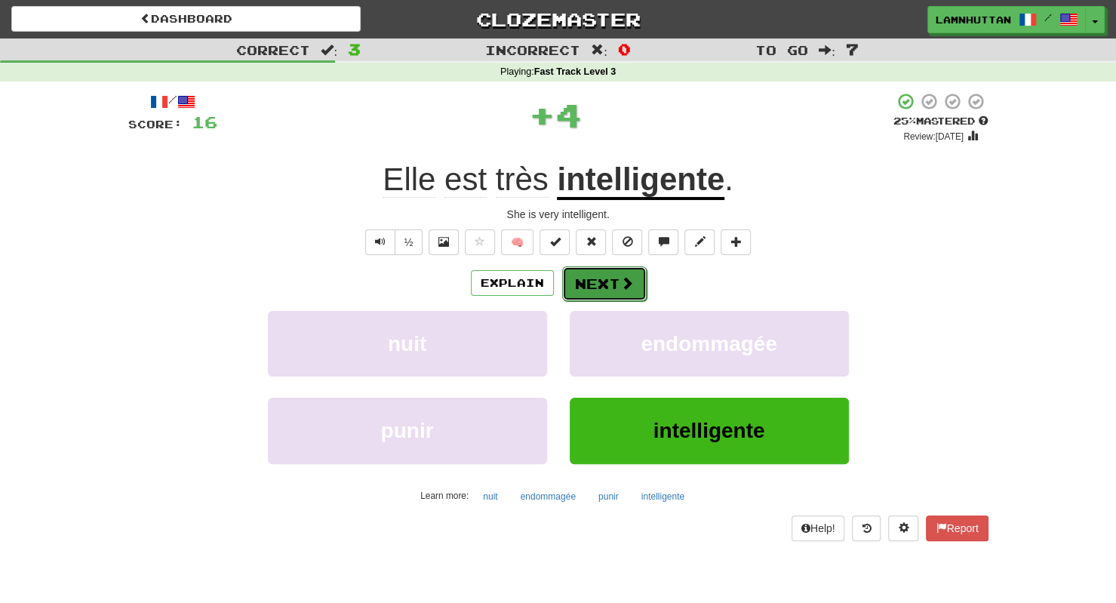
click at [603, 286] on button "Next" at bounding box center [604, 283] width 84 height 35
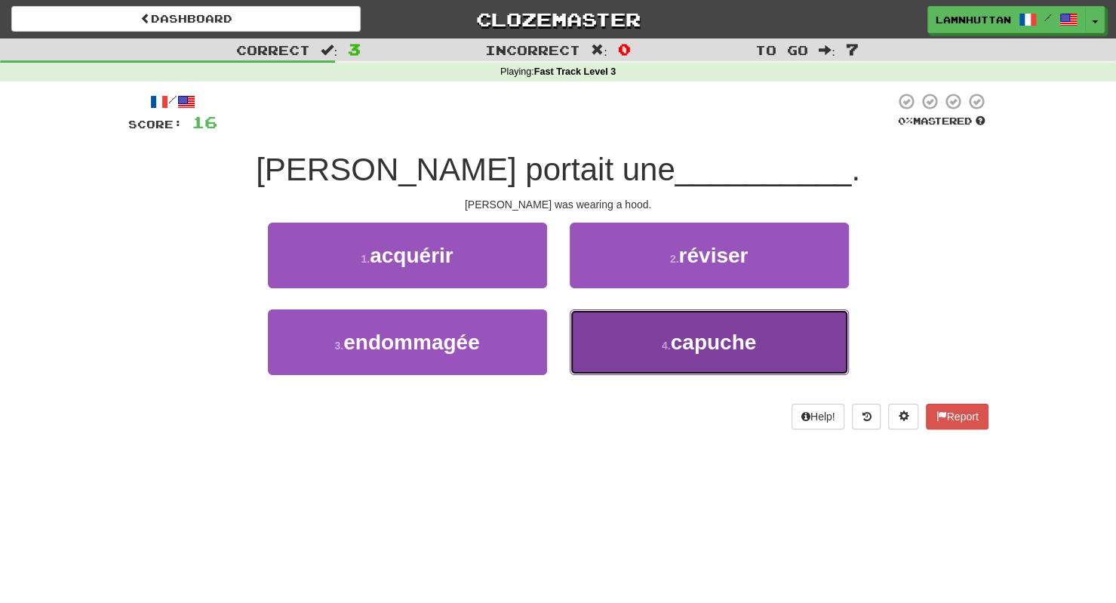
click at [631, 350] on button "4 . capuche" at bounding box center [709, 342] width 279 height 66
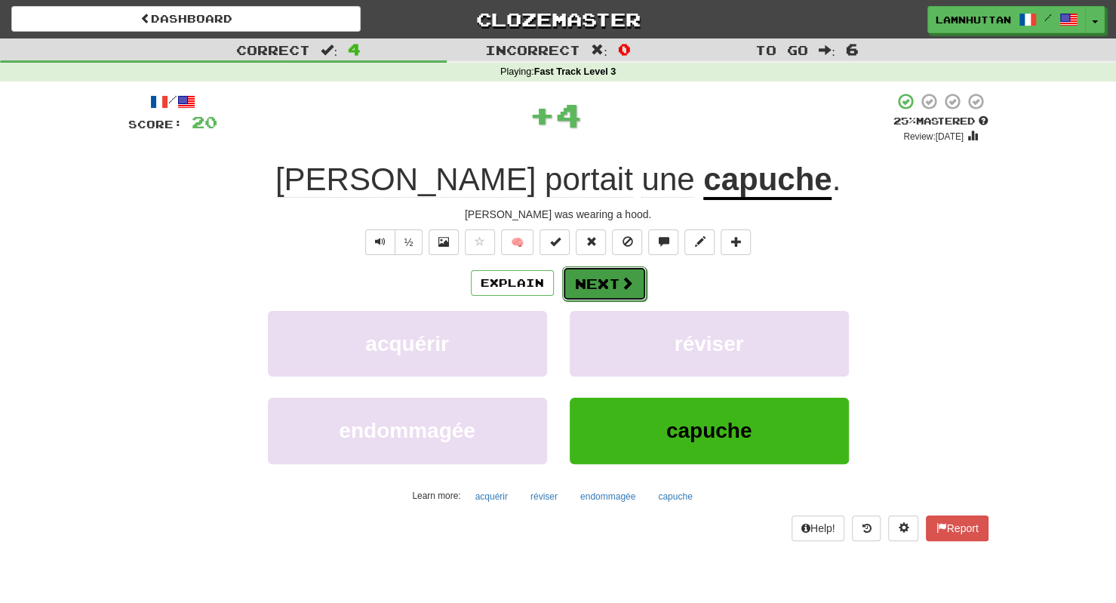
click at [596, 278] on button "Next" at bounding box center [604, 283] width 84 height 35
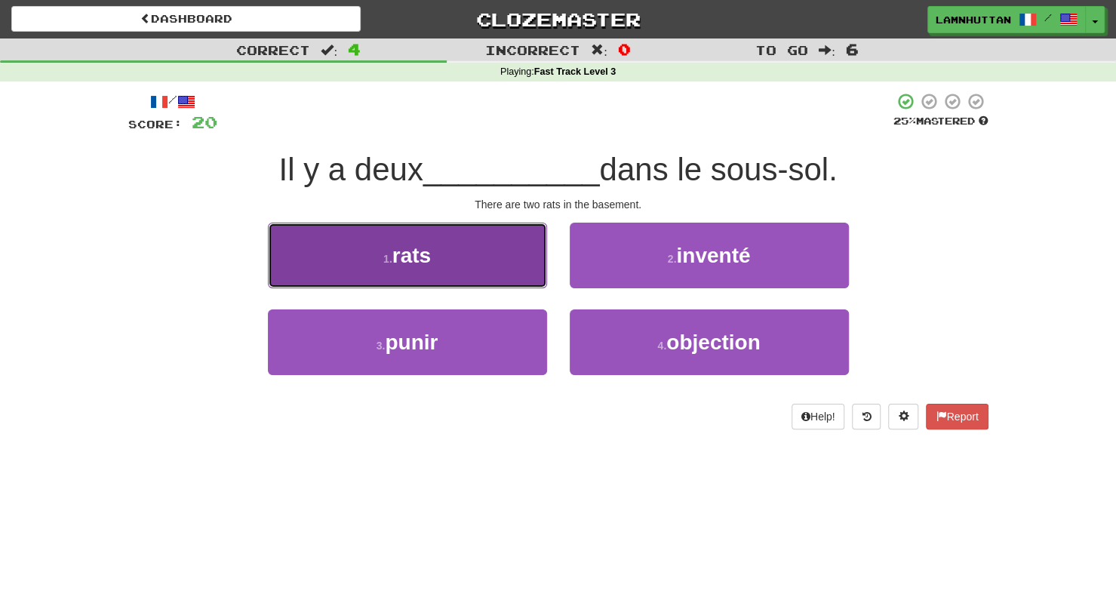
click at [510, 279] on button "1 . rats" at bounding box center [407, 256] width 279 height 66
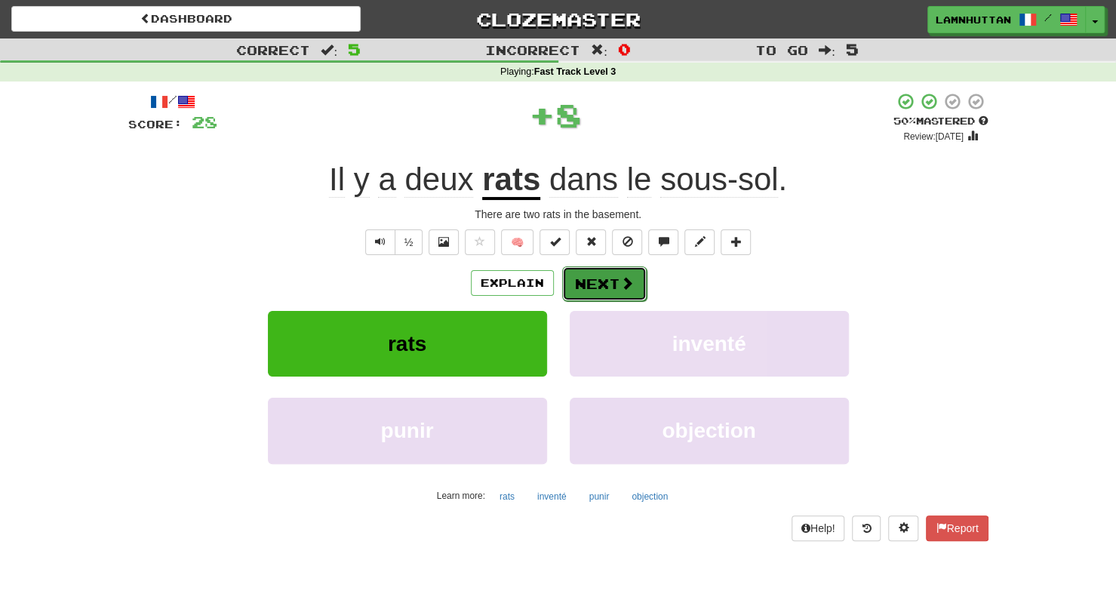
click at [573, 278] on button "Next" at bounding box center [604, 283] width 84 height 35
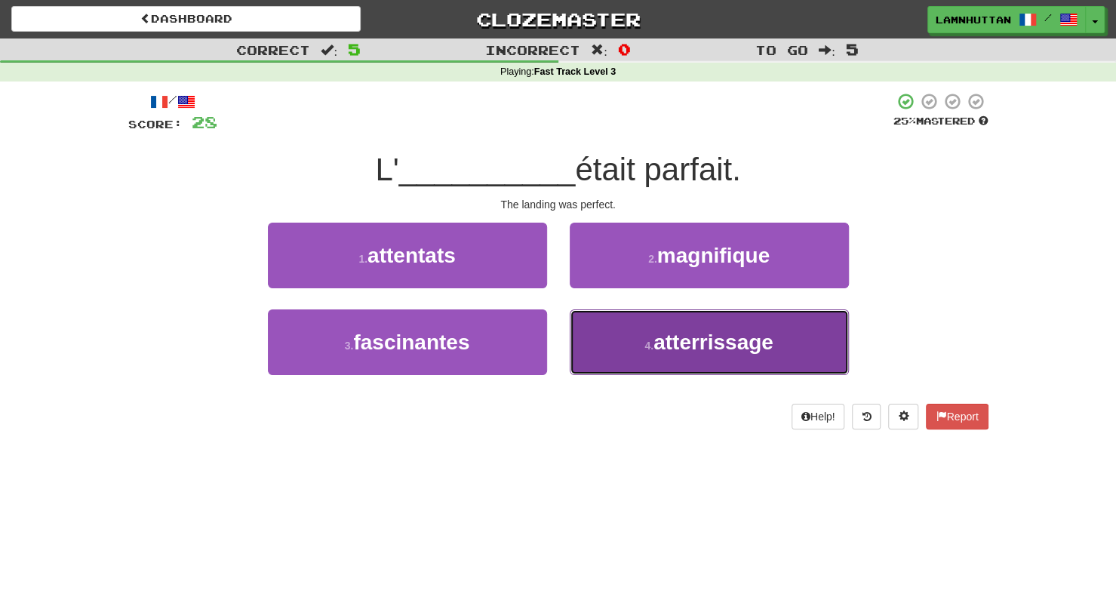
click at [652, 356] on button "4 . atterrissage" at bounding box center [709, 342] width 279 height 66
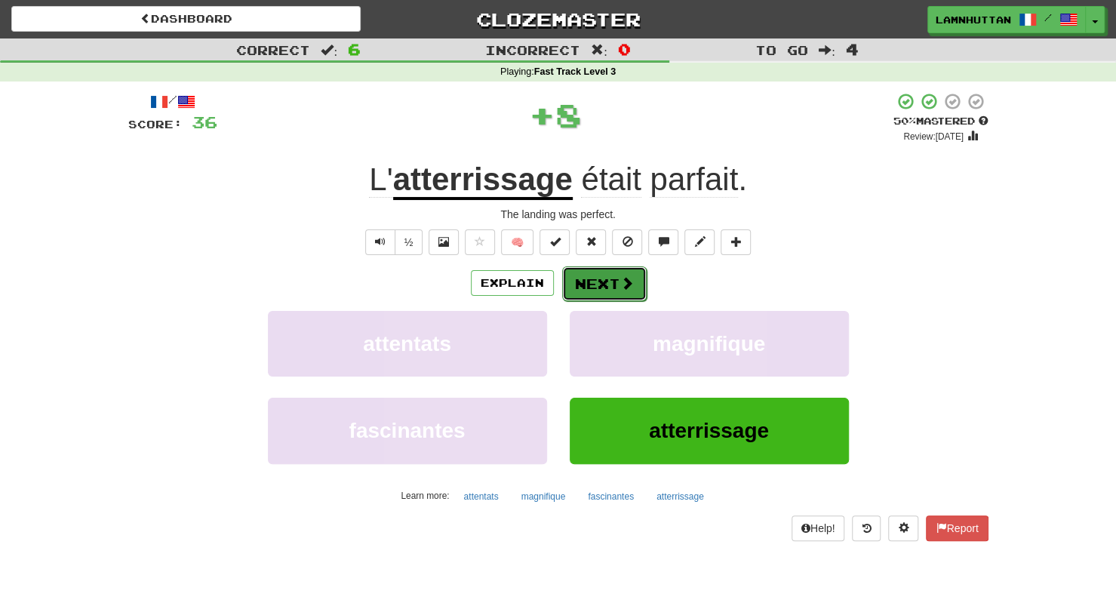
click at [610, 289] on button "Next" at bounding box center [604, 283] width 84 height 35
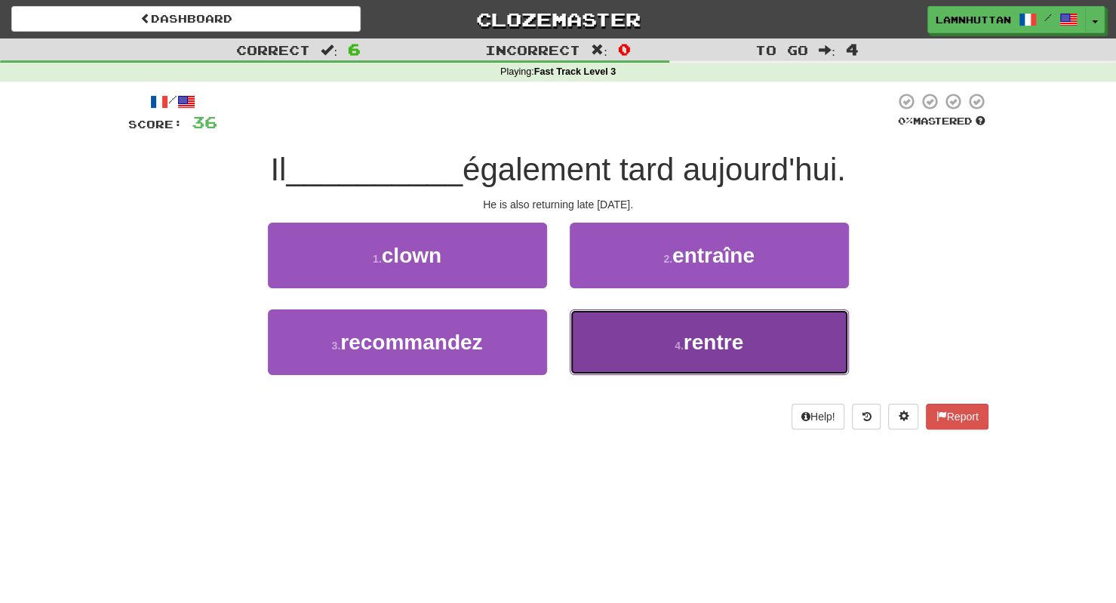
click at [674, 331] on button "4 . rentre" at bounding box center [709, 342] width 279 height 66
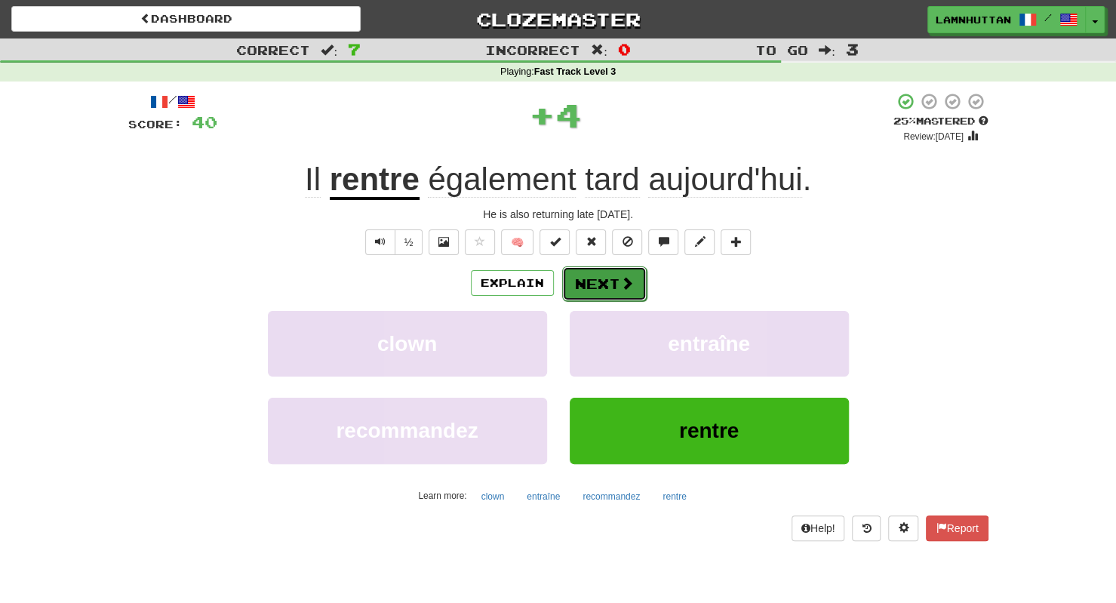
click at [605, 275] on button "Next" at bounding box center [604, 283] width 84 height 35
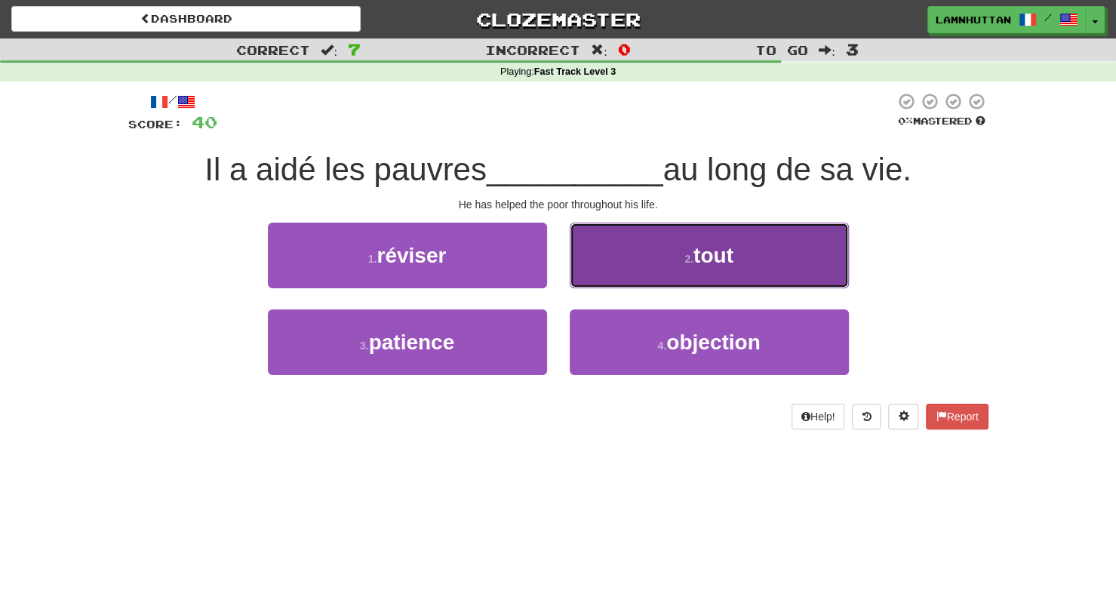
click at [642, 269] on button "2 . tout" at bounding box center [709, 256] width 279 height 66
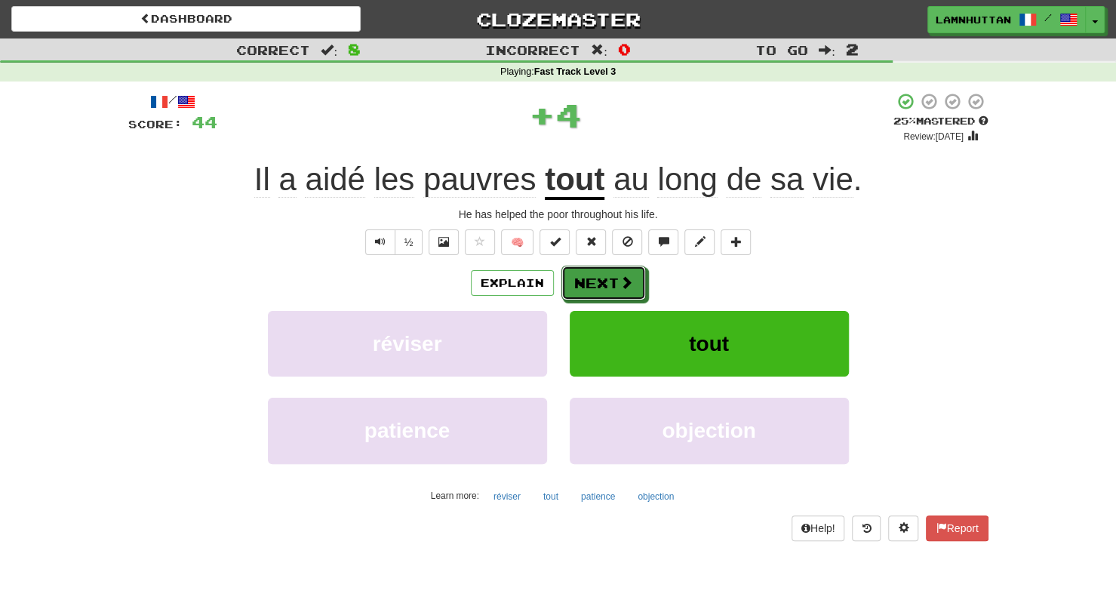
click at [591, 279] on button "Next" at bounding box center [603, 283] width 84 height 35
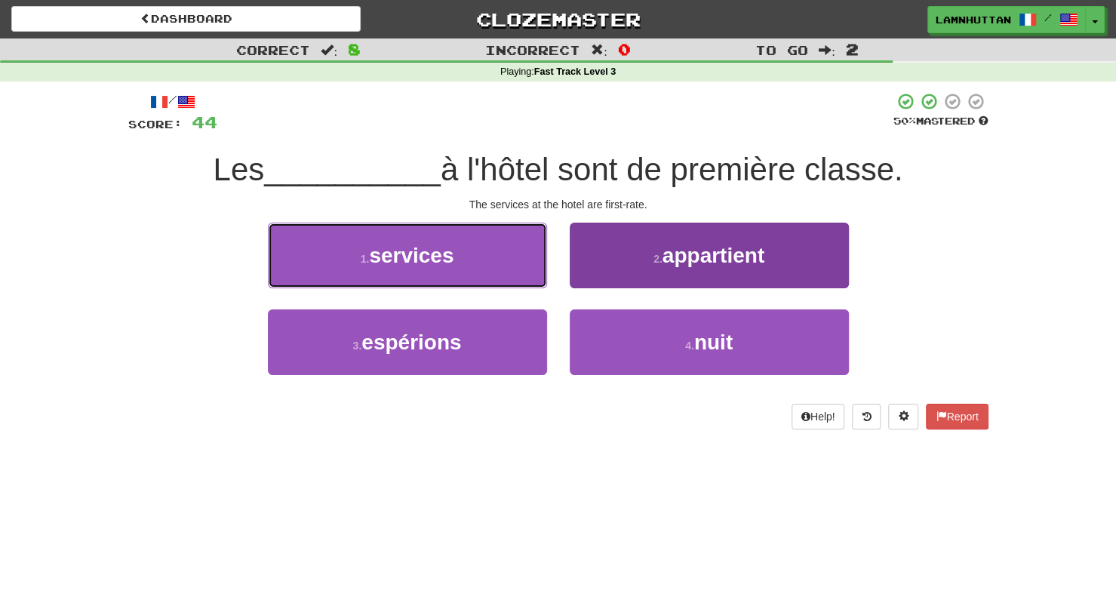
drag, startPoint x: 496, startPoint y: 260, endPoint x: 617, endPoint y: 277, distance: 122.6
click at [617, 277] on div "1 . services 2 . appartient" at bounding box center [558, 266] width 905 height 87
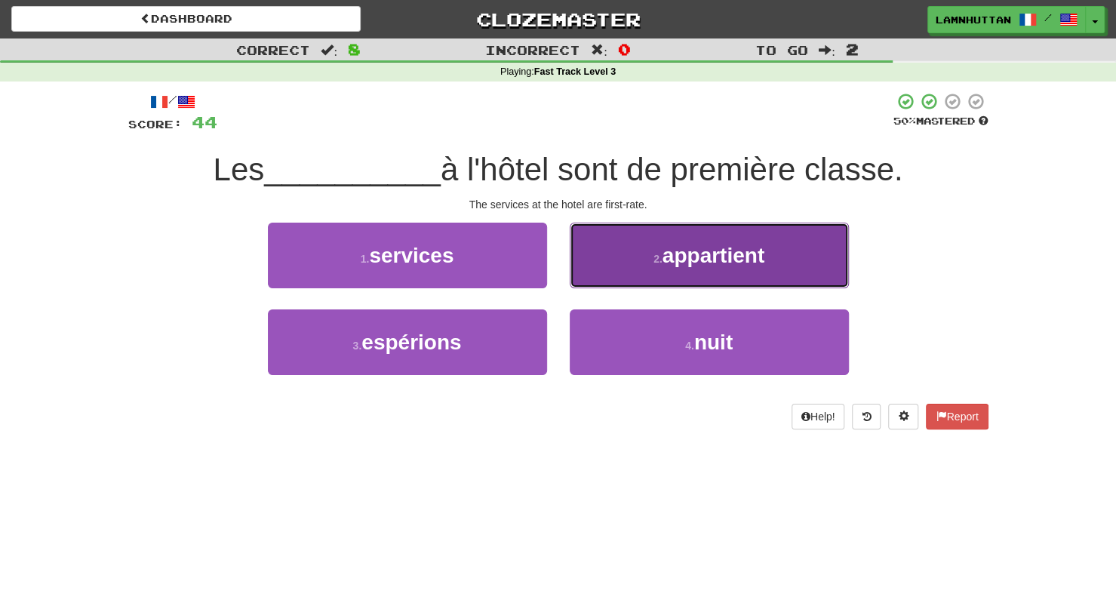
click at [617, 277] on button "2 . appartient" at bounding box center [709, 256] width 279 height 66
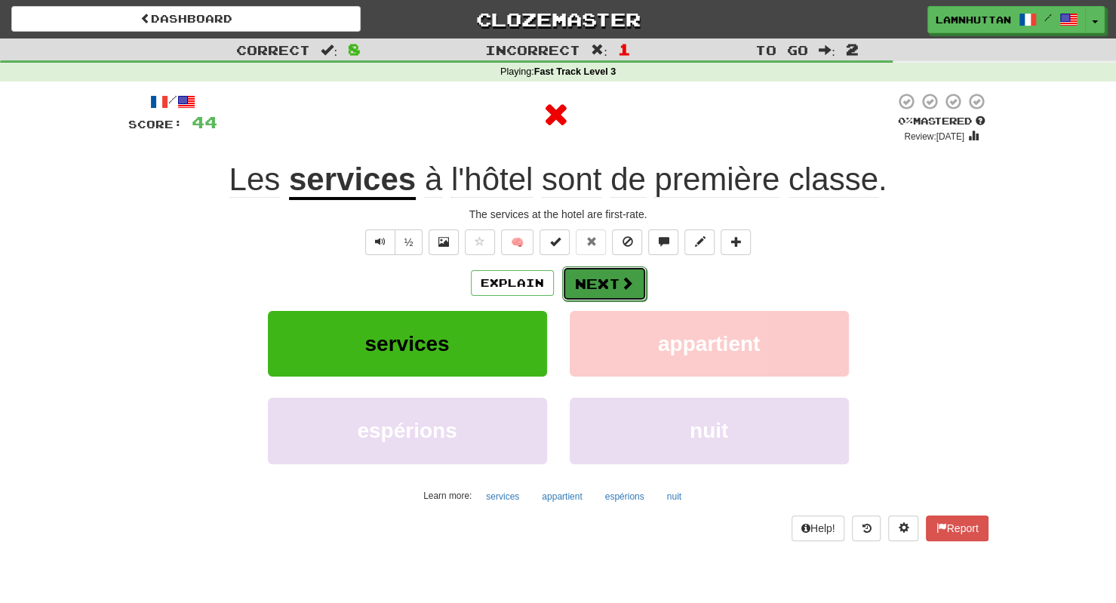
click at [599, 281] on button "Next" at bounding box center [604, 283] width 84 height 35
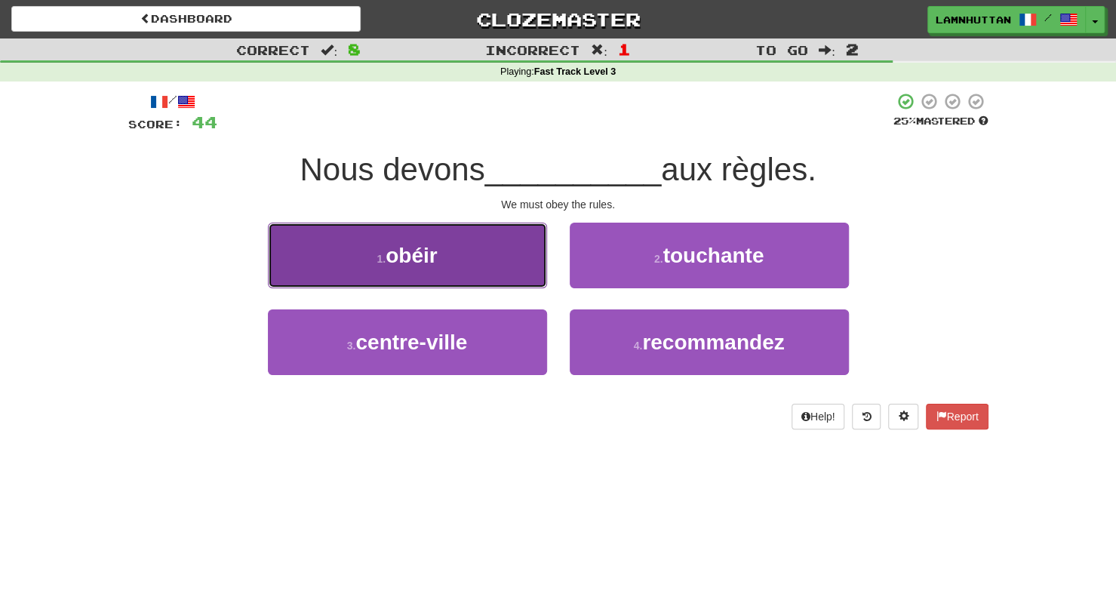
click at [490, 271] on button "1 . obéir" at bounding box center [407, 256] width 279 height 66
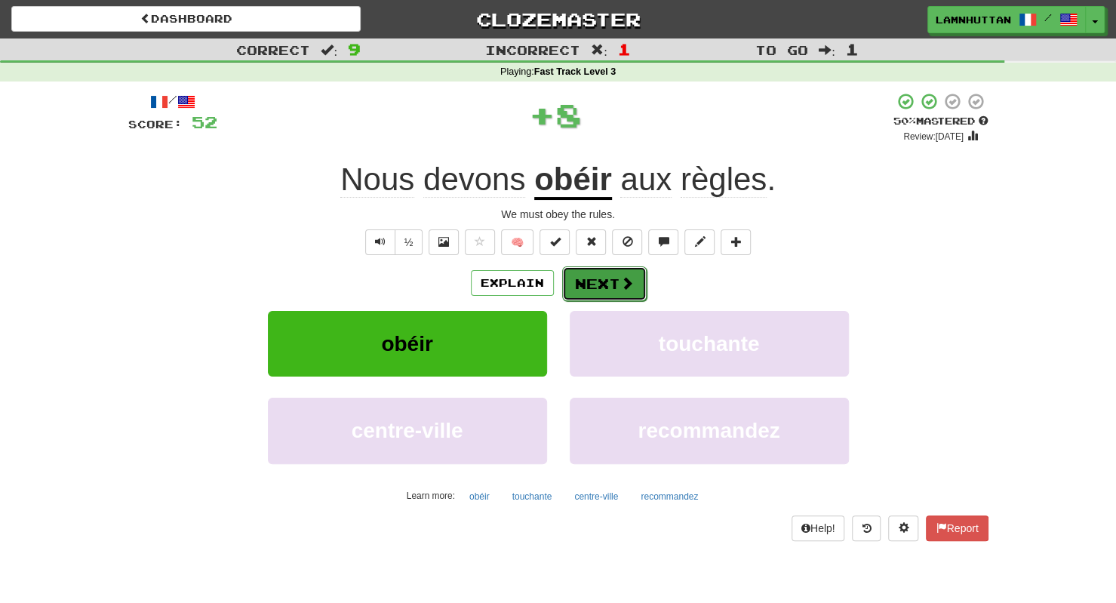
click at [574, 275] on button "Next" at bounding box center [604, 283] width 84 height 35
